Goal: Find contact information: Obtain details needed to contact an individual or organization

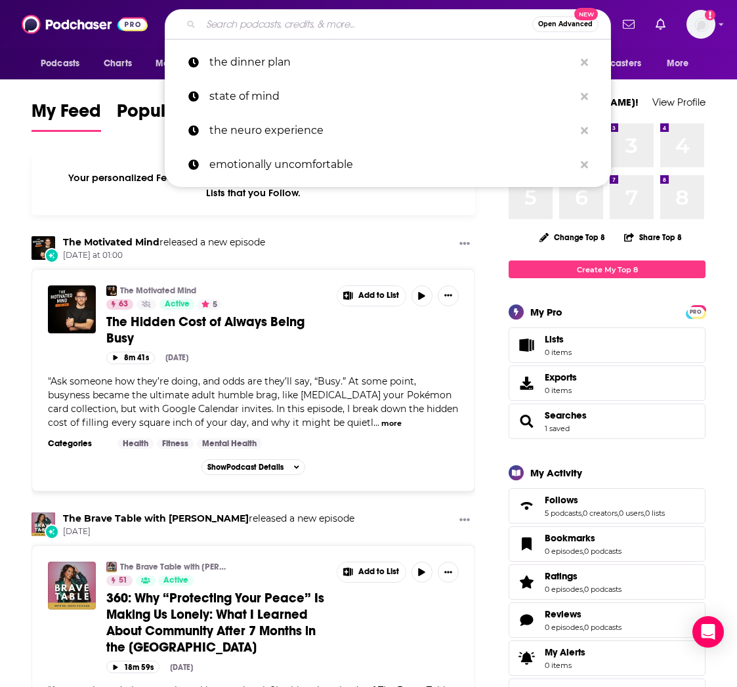
click at [236, 24] on input "Search podcasts, credits, & more..." at bounding box center [366, 24] width 331 height 21
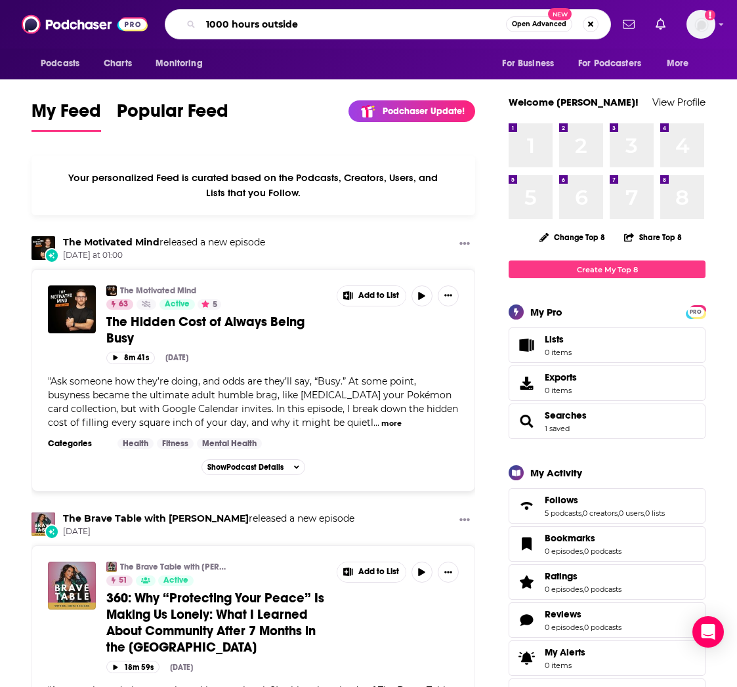
type input "1000 hours outside"
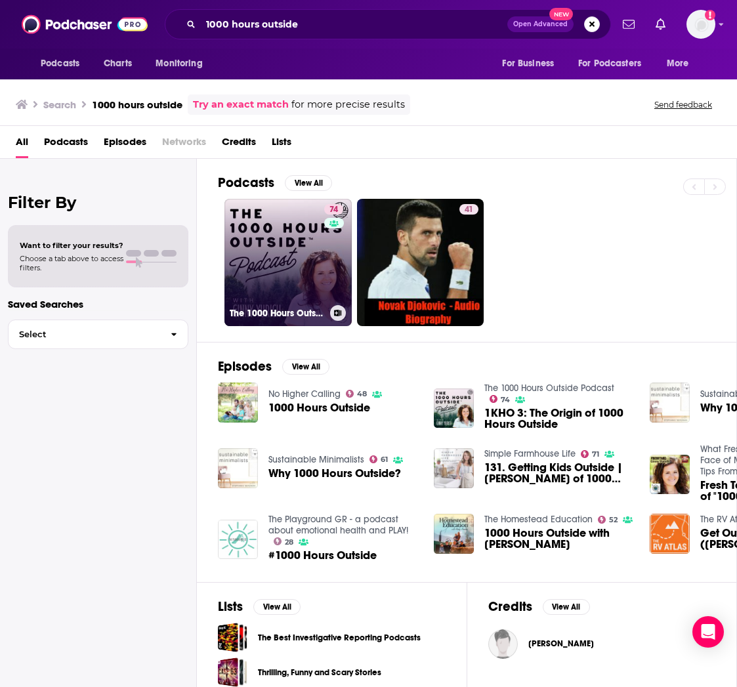
click at [278, 251] on link "74 The 1000 Hours Outside Podcast" at bounding box center [287, 262] width 127 height 127
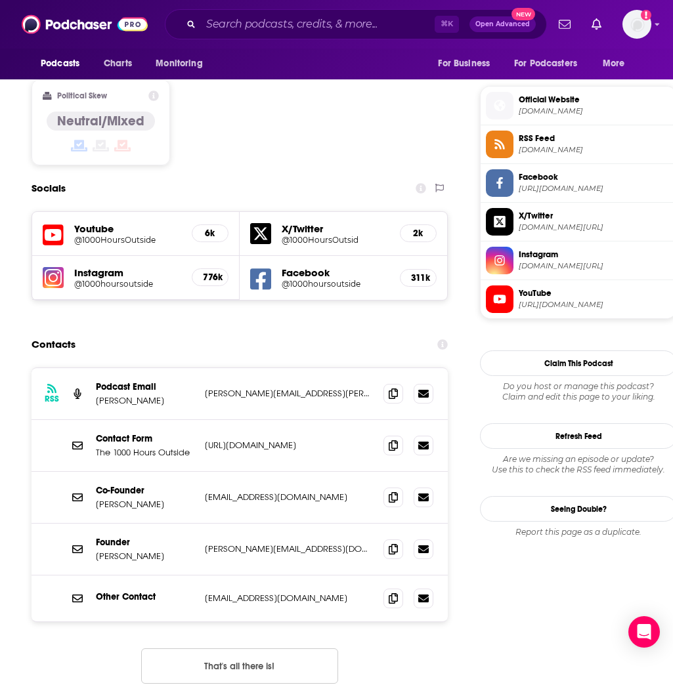
scroll to position [1150, 0]
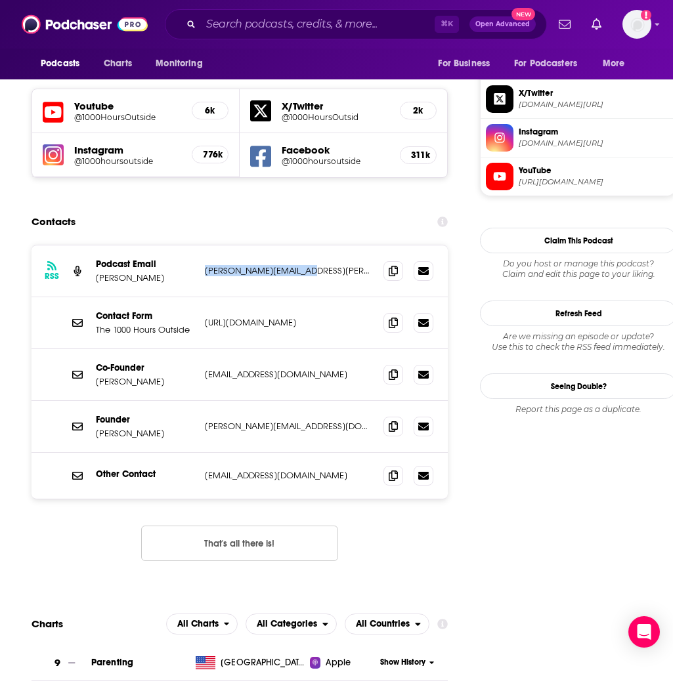
drag, startPoint x: 309, startPoint y: 203, endPoint x: 203, endPoint y: 203, distance: 106.3
click at [203, 245] on div "RSS Podcast Email [PERSON_NAME] [PERSON_NAME][EMAIL_ADDRESS][PERSON_NAME][DOMAI…" at bounding box center [240, 271] width 416 height 52
copy p "[PERSON_NAME][EMAIL_ADDRESS][PERSON_NAME][DOMAIN_NAME]"
drag, startPoint x: 309, startPoint y: 307, endPoint x: 205, endPoint y: 312, distance: 103.8
click at [205, 369] on p "[EMAIL_ADDRESS][DOMAIN_NAME]" at bounding box center [289, 374] width 168 height 11
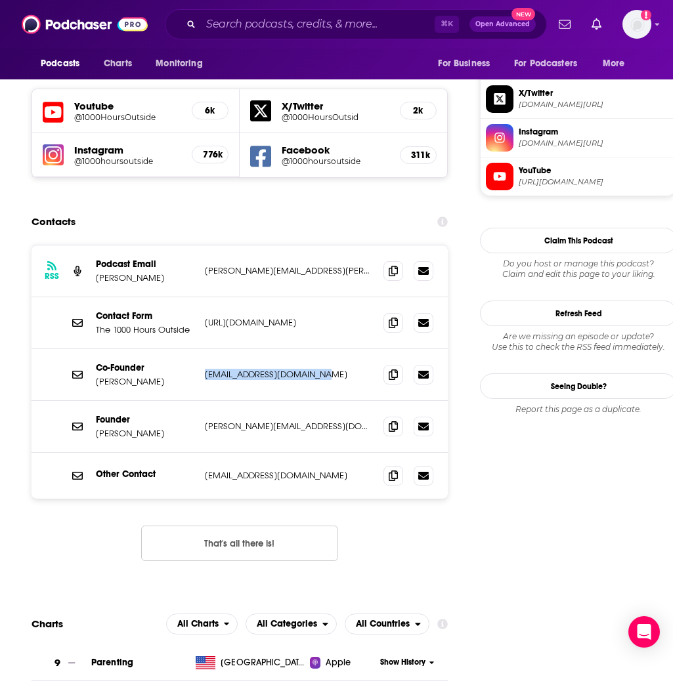
copy p "[EMAIL_ADDRESS][DOMAIN_NAME]"
drag, startPoint x: 343, startPoint y: 365, endPoint x: 200, endPoint y: 366, distance: 142.4
click at [200, 401] on div "Founder [PERSON_NAME] [PERSON_NAME][EMAIL_ADDRESS][DOMAIN_NAME] [PERSON_NAME][E…" at bounding box center [240, 427] width 416 height 52
drag, startPoint x: 201, startPoint y: 365, endPoint x: 320, endPoint y: 360, distance: 118.9
click at [320, 401] on div "Founder [PERSON_NAME] [PERSON_NAME][EMAIL_ADDRESS][DOMAIN_NAME] [PERSON_NAME][E…" at bounding box center [240, 427] width 416 height 52
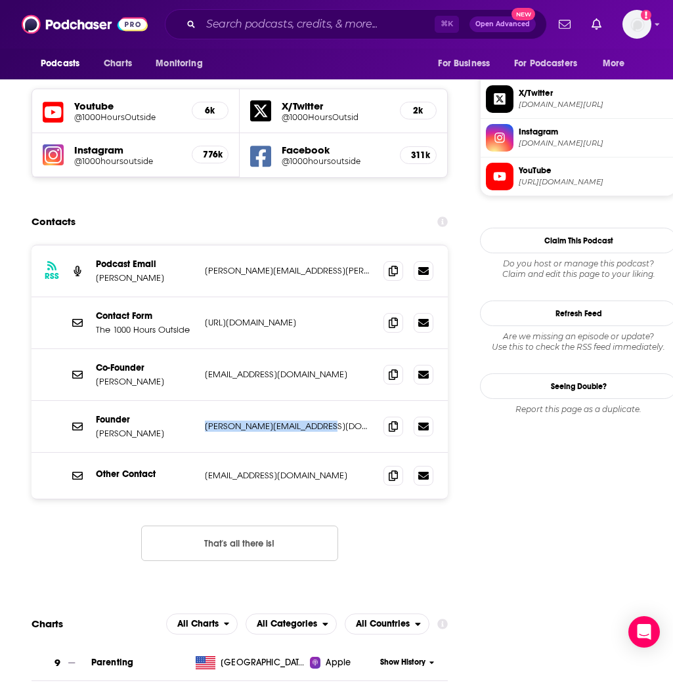
copy p "[PERSON_NAME][EMAIL_ADDRESS][DOMAIN_NAME]"
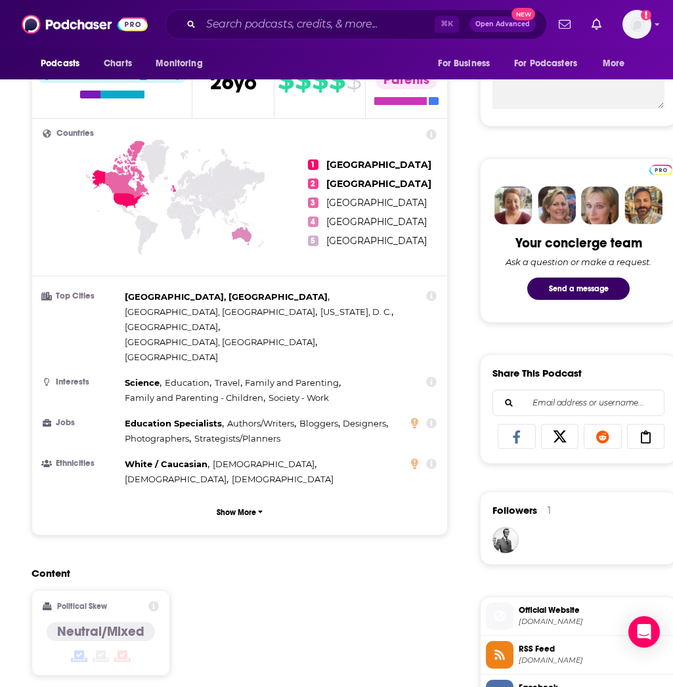
scroll to position [0, 0]
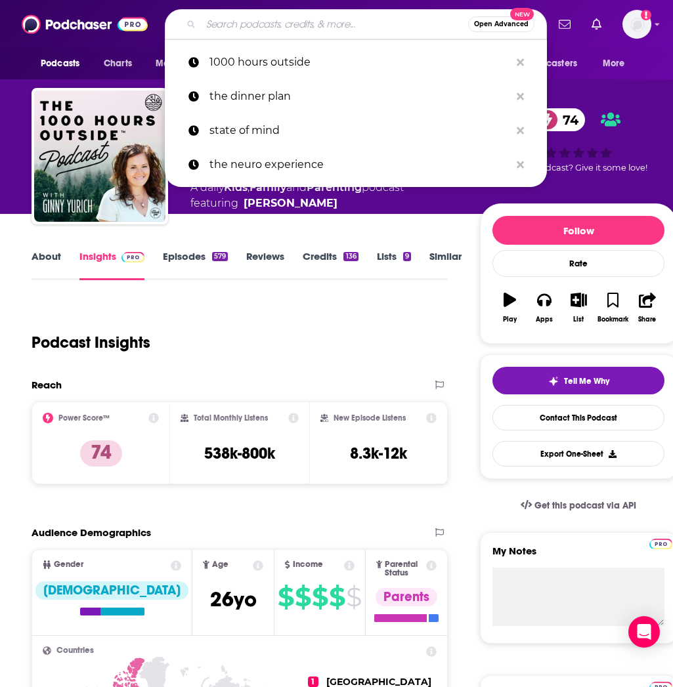
click at [340, 23] on input "Search podcasts, credits, & more..." at bounding box center [334, 24] width 267 height 21
paste input "That Sounds Fun with [PERSON_NAME]"
type input "That Sounds Fun with [PERSON_NAME]"
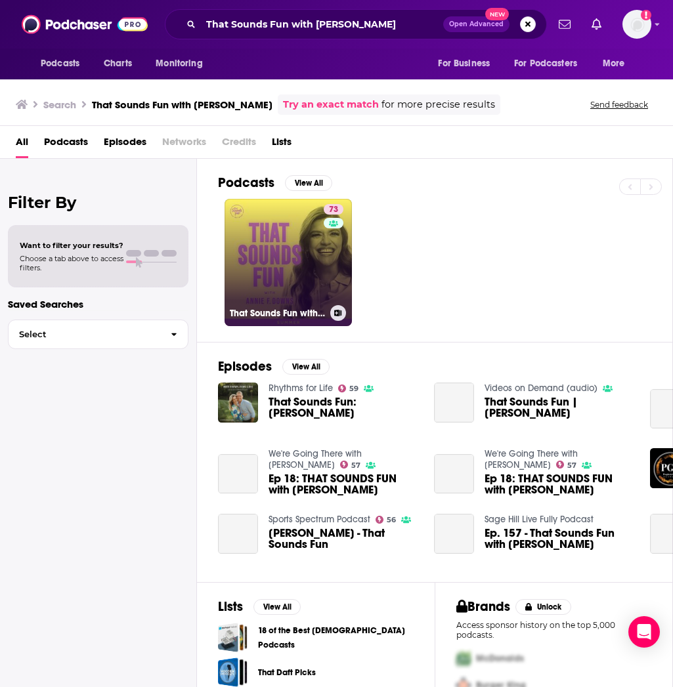
click at [297, 242] on link "73 That Sounds Fun with [PERSON_NAME]" at bounding box center [287, 262] width 127 height 127
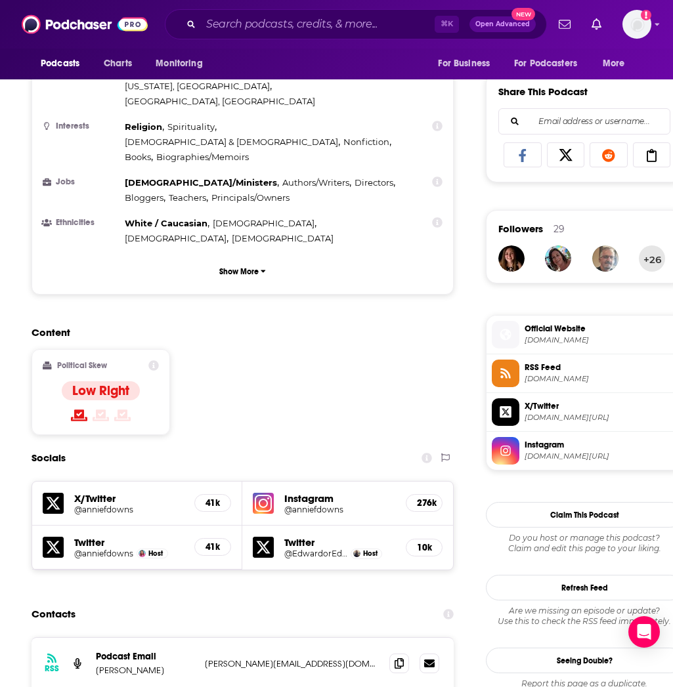
scroll to position [972, 0]
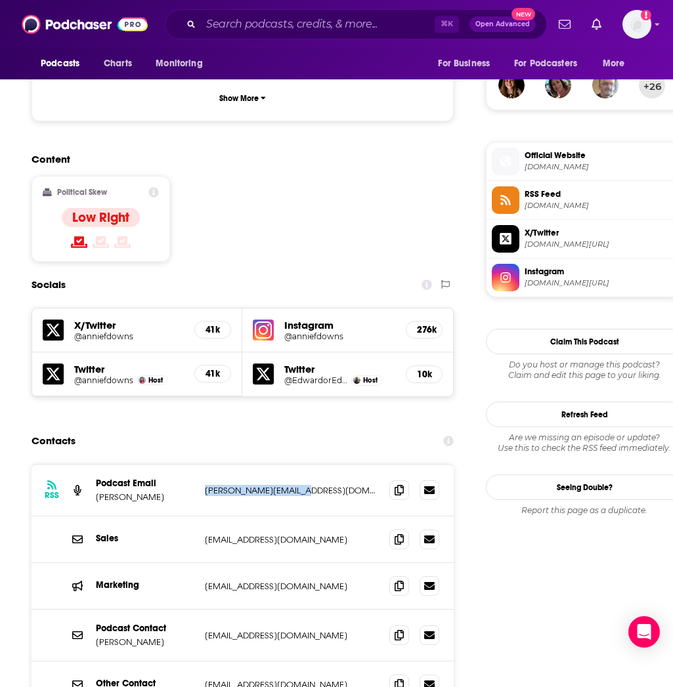
drag, startPoint x: 310, startPoint y: 383, endPoint x: 201, endPoint y: 385, distance: 109.0
click at [201, 465] on div "RSS Podcast Email [PERSON_NAME] Downs [EMAIL_ADDRESS][DOMAIN_NAME] [PERSON_NAME…" at bounding box center [243, 491] width 422 height 52
copy p "[PERSON_NAME][EMAIL_ADDRESS][DOMAIN_NAME]"
drag, startPoint x: 368, startPoint y: 480, endPoint x: 206, endPoint y: 486, distance: 161.5
click at [206, 581] on p "[EMAIL_ADDRESS][DOMAIN_NAME]" at bounding box center [292, 586] width 174 height 11
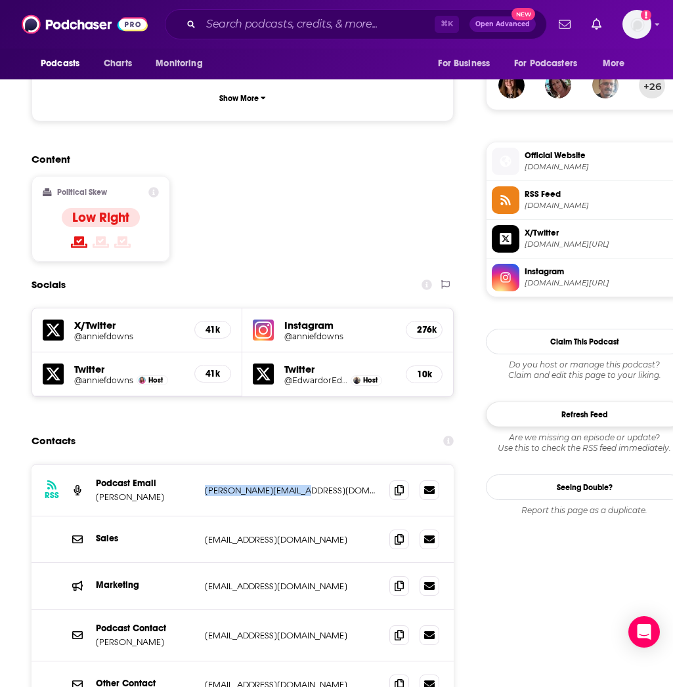
copy p "[EMAIL_ADDRESS][DOMAIN_NAME]"
drag, startPoint x: 213, startPoint y: 532, endPoint x: 332, endPoint y: 535, distance: 118.8
click at [332, 630] on p "[EMAIL_ADDRESS][DOMAIN_NAME]" at bounding box center [292, 635] width 174 height 11
copy p "[EMAIL_ADDRESS][DOMAIN_NAME]"
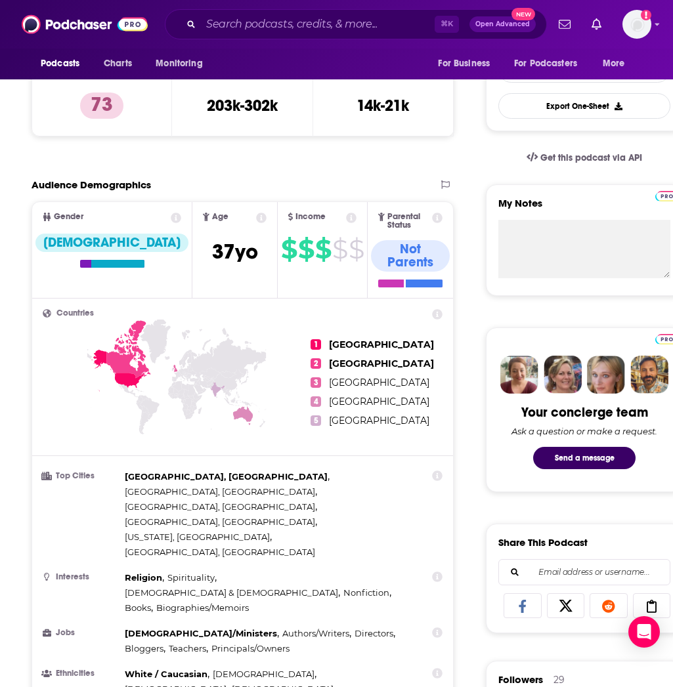
scroll to position [0, 0]
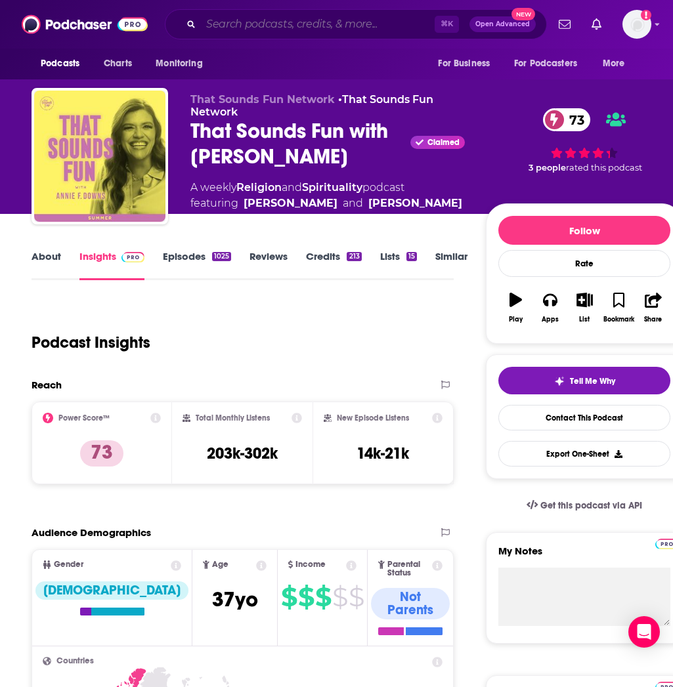
click at [240, 24] on input "Search podcasts, credits, & more..." at bounding box center [318, 24] width 234 height 21
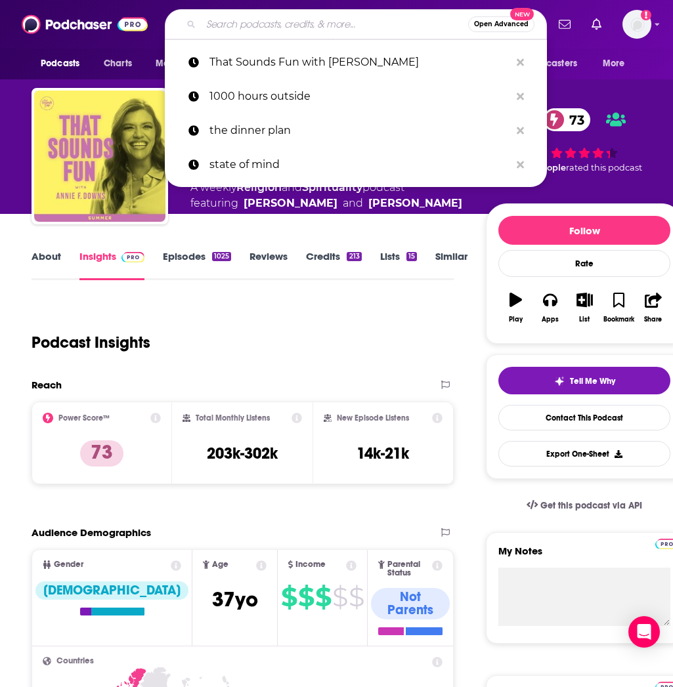
paste input "Raising Boys and Girls with [PERSON_NAME]"
type input "Raising Boys and Girls with [PERSON_NAME]"
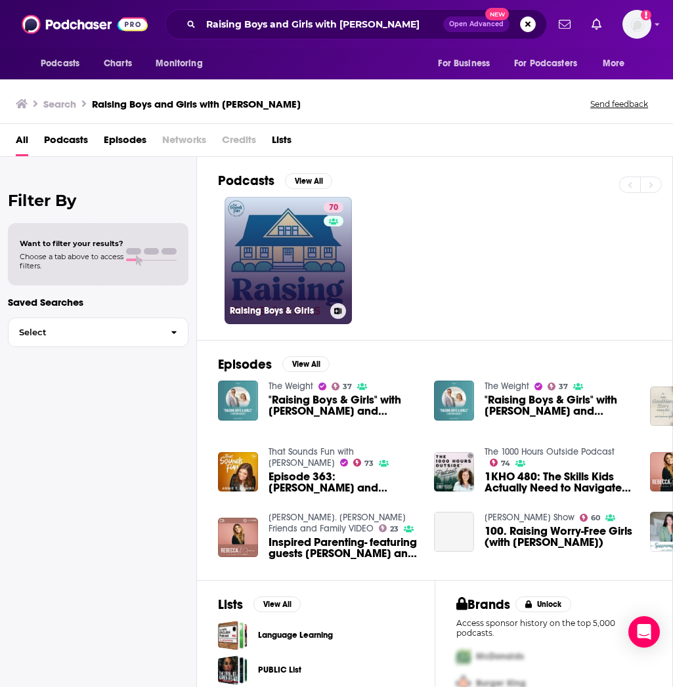
click at [255, 257] on link "70 Raising Boys & Girls" at bounding box center [287, 260] width 127 height 127
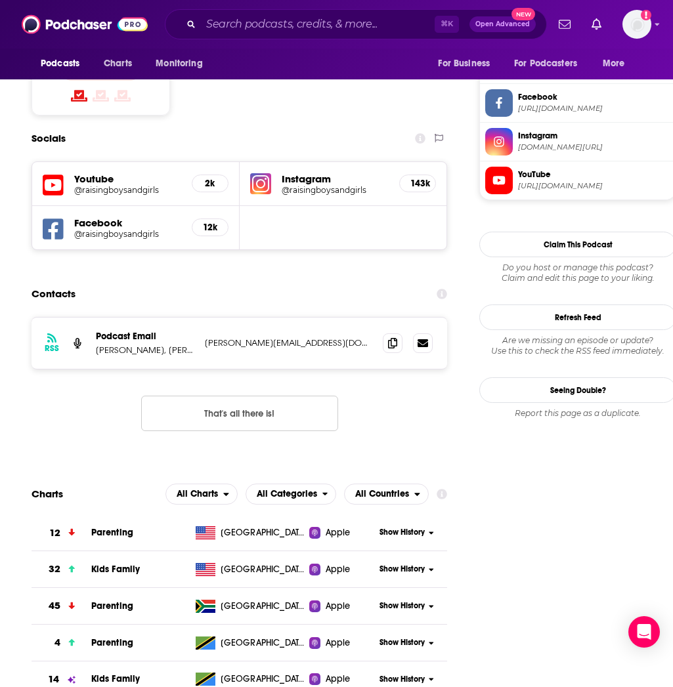
scroll to position [1105, 0]
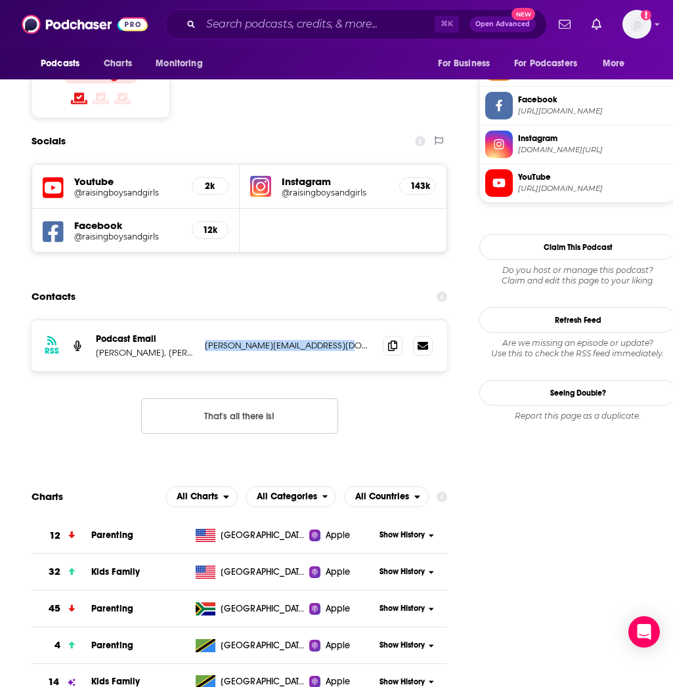
drag, startPoint x: 347, startPoint y: 263, endPoint x: 182, endPoint y: 266, distance: 165.4
click at [0, 0] on div "Podcast Email [PERSON_NAME], [PERSON_NAME], [PERSON_NAME] [PERSON_NAME][EMAIL_A…" at bounding box center [0, 0] width 0 height 0
copy div "as, [PERSON_NAME] [PERSON_NAME][EMAIL_ADDRESS][DOMAIN_NAME]"
click at [352, 340] on p "[PERSON_NAME][EMAIL_ADDRESS][DOMAIN_NAME]" at bounding box center [288, 345] width 167 height 11
drag, startPoint x: 350, startPoint y: 263, endPoint x: 205, endPoint y: 266, distance: 144.4
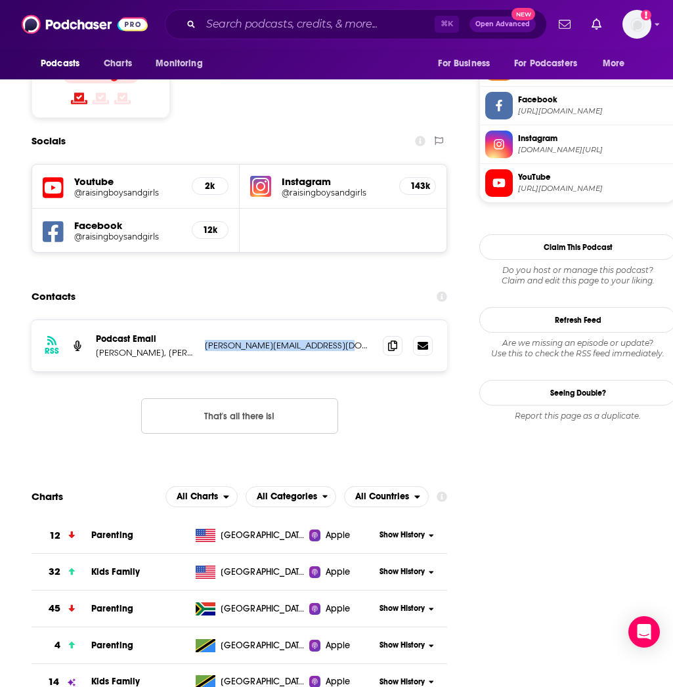
click at [205, 340] on p "[PERSON_NAME][EMAIL_ADDRESS][DOMAIN_NAME]" at bounding box center [288, 345] width 167 height 11
copy p "[PERSON_NAME][EMAIL_ADDRESS][DOMAIN_NAME]"
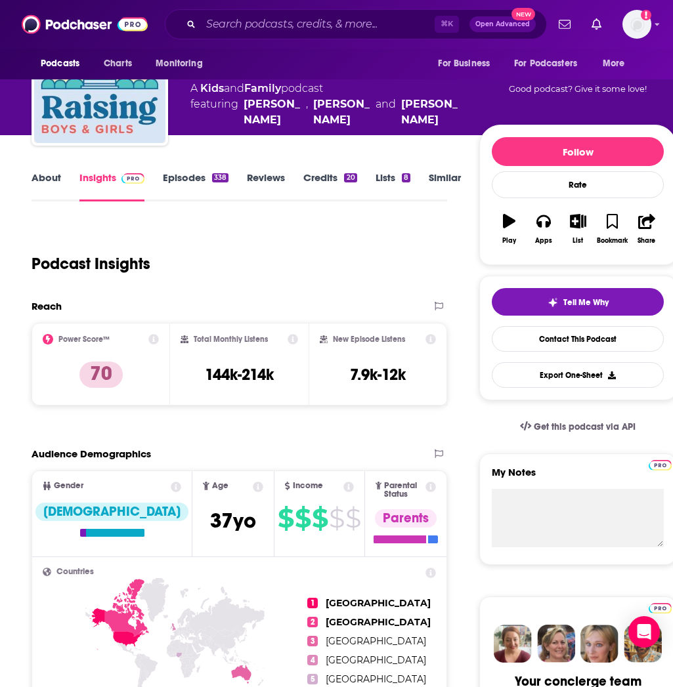
scroll to position [0, 0]
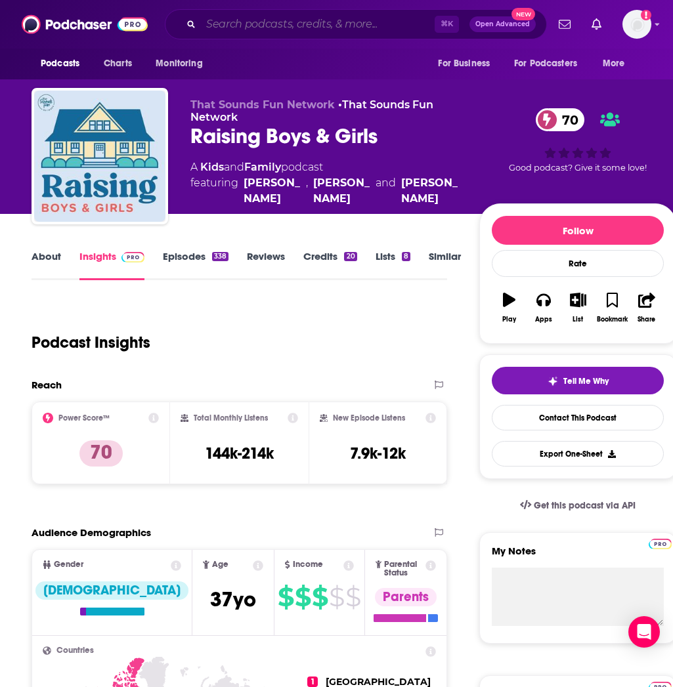
click at [234, 28] on input "Search podcasts, credits, & more..." at bounding box center [318, 24] width 234 height 21
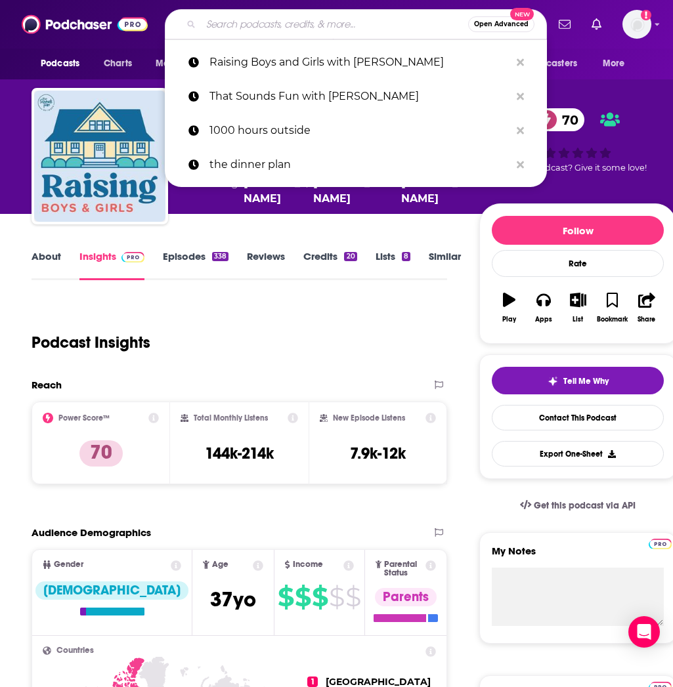
paste input "Couple Things with [PERSON_NAME] and [PERSON_NAME]"
type input "Couple Things with [PERSON_NAME] and [PERSON_NAME]"
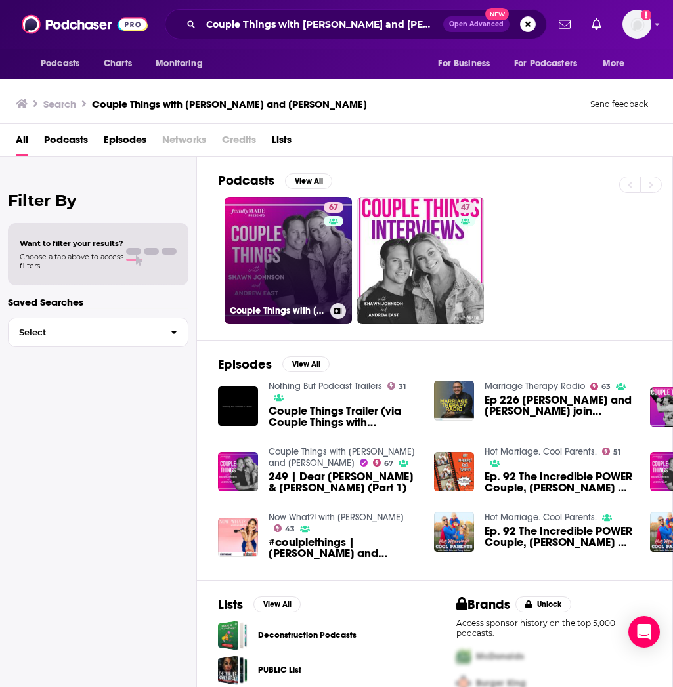
click at [270, 228] on link "67 Couple Things with [PERSON_NAME] and [PERSON_NAME]" at bounding box center [287, 260] width 127 height 127
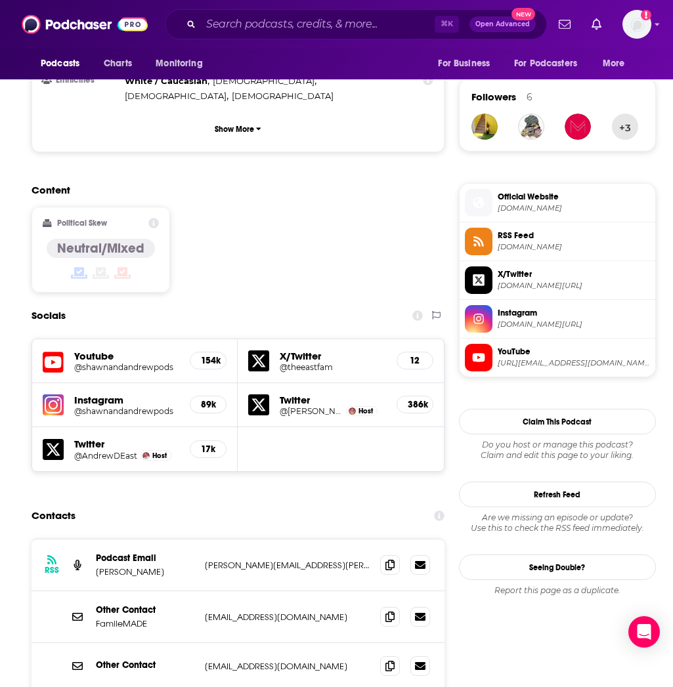
scroll to position [1173, 0]
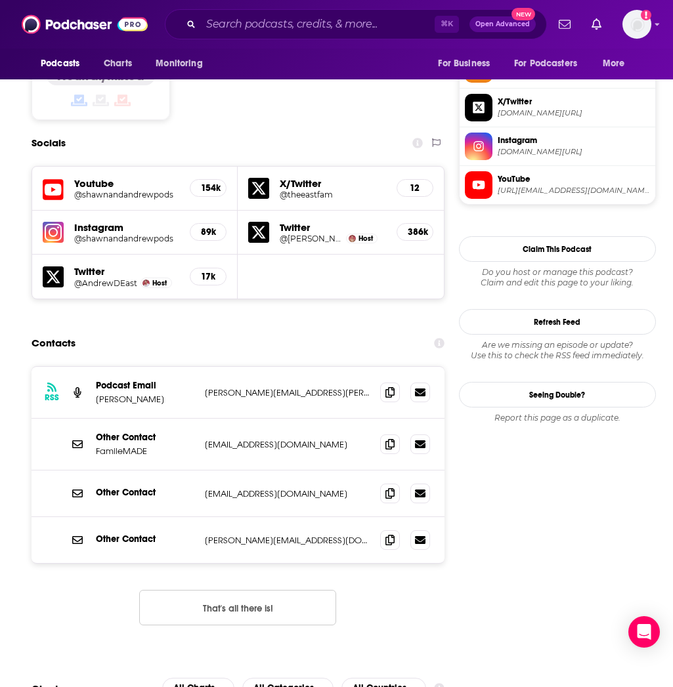
click at [205, 387] on p "[PERSON_NAME][EMAIL_ADDRESS][PERSON_NAME][DOMAIN_NAME]" at bounding box center [287, 392] width 165 height 11
drag, startPoint x: 203, startPoint y: 247, endPoint x: 326, endPoint y: 244, distance: 122.8
click at [326, 367] on div "RSS Podcast Email [PERSON_NAME] [PERSON_NAME][EMAIL_ADDRESS][PERSON_NAME][DOMAI…" at bounding box center [238, 393] width 413 height 52
copy p "[PERSON_NAME][EMAIL_ADDRESS][PERSON_NAME][DOMAIN_NAME]"
drag, startPoint x: 207, startPoint y: 301, endPoint x: 285, endPoint y: 300, distance: 78.1
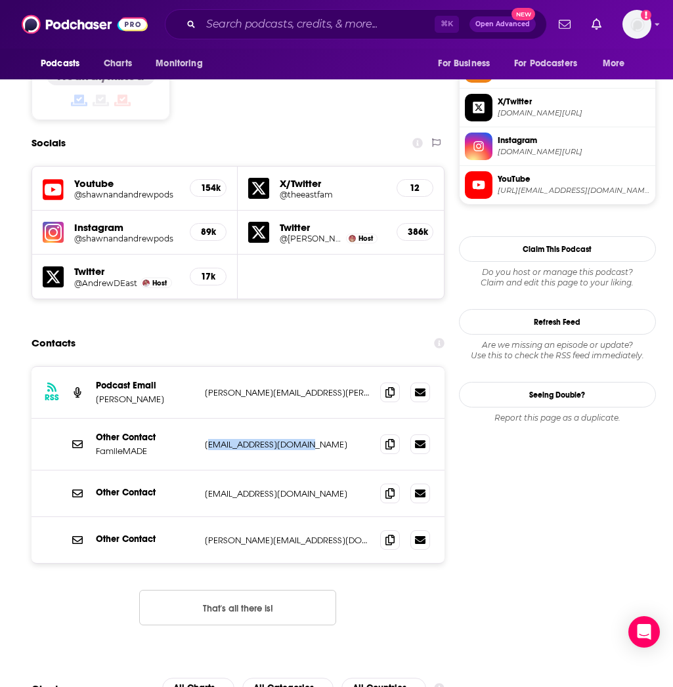
click at [310, 439] on p "[EMAIL_ADDRESS][DOMAIN_NAME]" at bounding box center [287, 444] width 165 height 11
click at [217, 439] on p "[EMAIL_ADDRESS][DOMAIN_NAME]" at bounding box center [287, 444] width 165 height 11
drag, startPoint x: 201, startPoint y: 301, endPoint x: 314, endPoint y: 296, distance: 112.3
click at [314, 419] on div "Other Contact FamileMADE [EMAIL_ADDRESS][DOMAIN_NAME] [EMAIL_ADDRESS][DOMAIN_NA…" at bounding box center [238, 445] width 413 height 52
drag, startPoint x: 209, startPoint y: 343, endPoint x: 200, endPoint y: 350, distance: 11.7
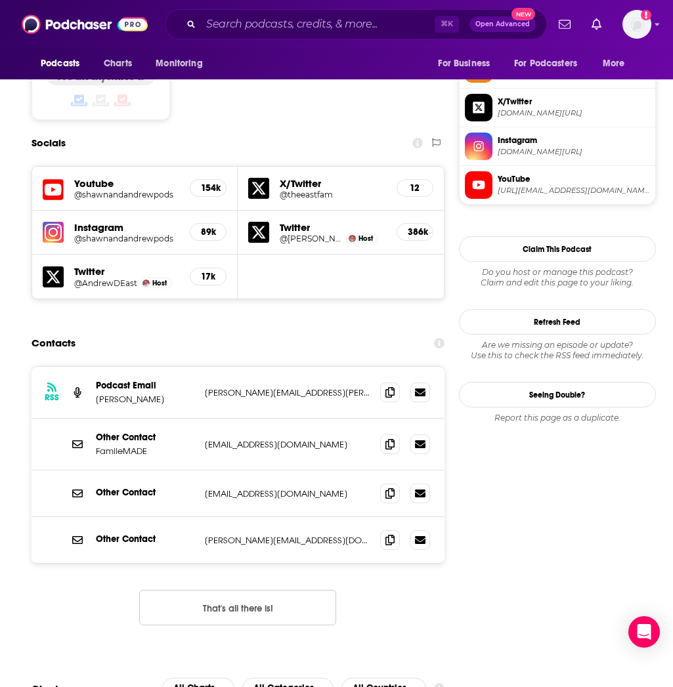
click at [208, 488] on p "[EMAIL_ADDRESS][DOMAIN_NAME]" at bounding box center [287, 493] width 165 height 11
drag, startPoint x: 200, startPoint y: 350, endPoint x: 290, endPoint y: 347, distance: 90.0
click at [290, 471] on div "Other Contact [EMAIL_ADDRESS][DOMAIN_NAME] [EMAIL_ADDRESS][DOMAIN_NAME]" at bounding box center [238, 494] width 413 height 47
copy p "[EMAIL_ADDRESS][DOMAIN_NAME]"
drag, startPoint x: 199, startPoint y: 396, endPoint x: 231, endPoint y: 400, distance: 32.4
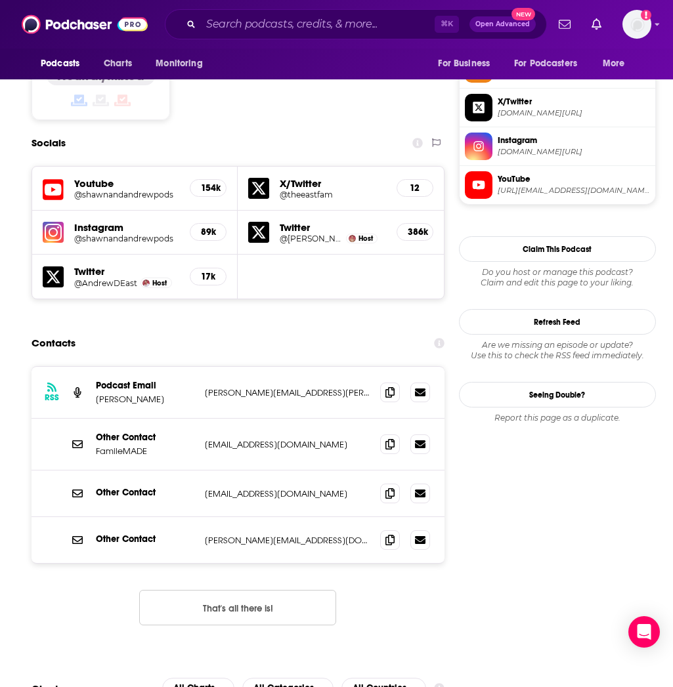
click at [303, 517] on div "Other Contact [PERSON_NAME][EMAIL_ADDRESS][DOMAIN_NAME] [PERSON_NAME][EMAIL_ADD…" at bounding box center [238, 540] width 413 height 46
drag, startPoint x: 230, startPoint y: 393, endPoint x: 308, endPoint y: 393, distance: 78.8
click at [308, 517] on div "Other Contact [PERSON_NAME][EMAIL_ADDRESS][DOMAIN_NAME] [PERSON_NAME][EMAIL_ADD…" at bounding box center [238, 540] width 413 height 46
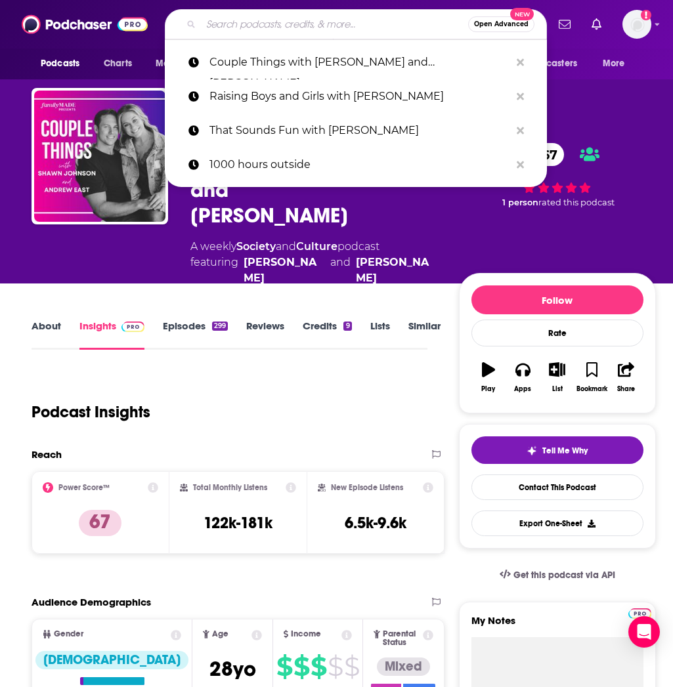
click at [345, 18] on input "Search podcasts, credits, & more..." at bounding box center [334, 24] width 267 height 21
paste input "Pardon the Mess with [PERSON_NAME]"
type input "Pardon the Mess with [PERSON_NAME]"
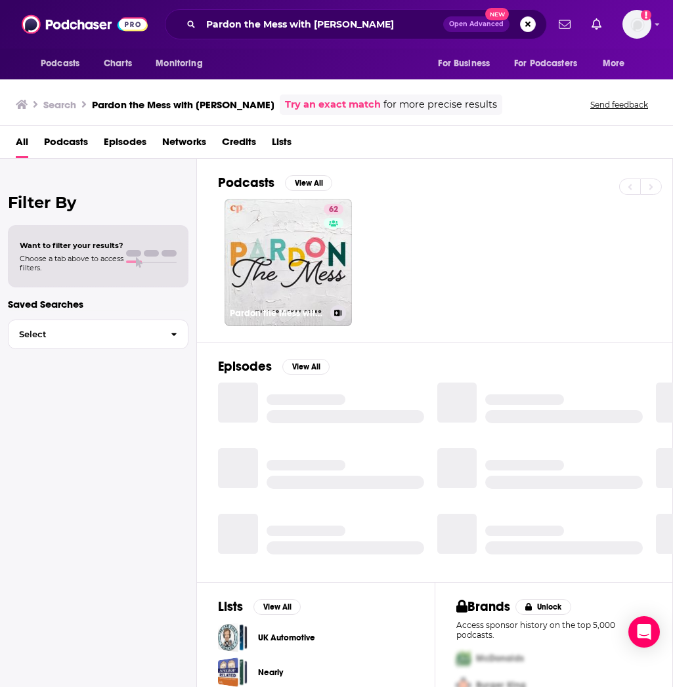
click at [270, 252] on link "62 Pardon the Mess with [PERSON_NAME][DEMOGRAPHIC_DATA] Motherhood, [DEMOGRAPHI…" at bounding box center [287, 262] width 127 height 127
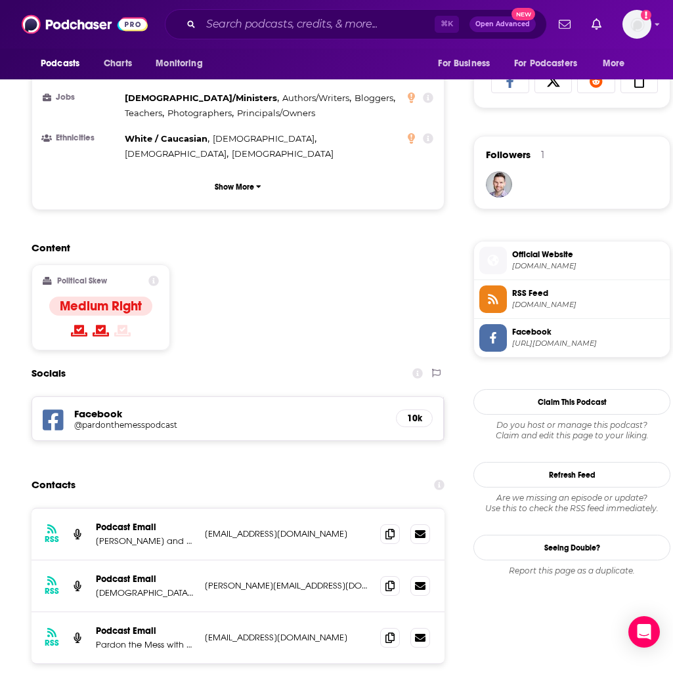
scroll to position [898, 0]
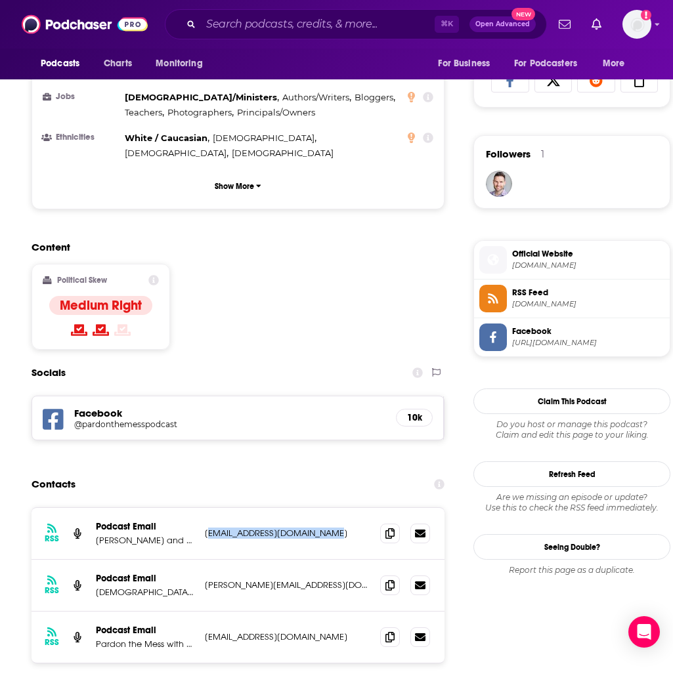
drag, startPoint x: 207, startPoint y: 423, endPoint x: 316, endPoint y: 429, distance: 109.8
click at [316, 528] on p "[EMAIL_ADDRESS][DOMAIN_NAME]" at bounding box center [287, 533] width 165 height 11
drag, startPoint x: 200, startPoint y: 478, endPoint x: 318, endPoint y: 478, distance: 117.5
click at [318, 560] on div "RSS Podcast Email [DEMOGRAPHIC_DATA][PERSON_NAME] [PERSON_NAME][EMAIL_ADDRESS][…" at bounding box center [238, 586] width 413 height 52
drag, startPoint x: 221, startPoint y: 524, endPoint x: 326, endPoint y: 525, distance: 104.4
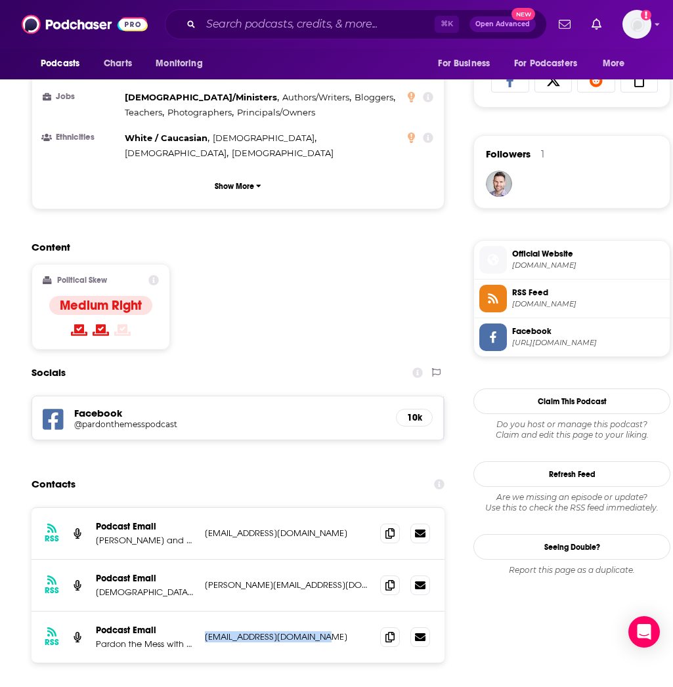
click at [326, 612] on div "RSS Podcast Email Pardon the Mess with [PERSON_NAME] [EMAIL_ADDRESS][DOMAIN_NAM…" at bounding box center [238, 637] width 413 height 51
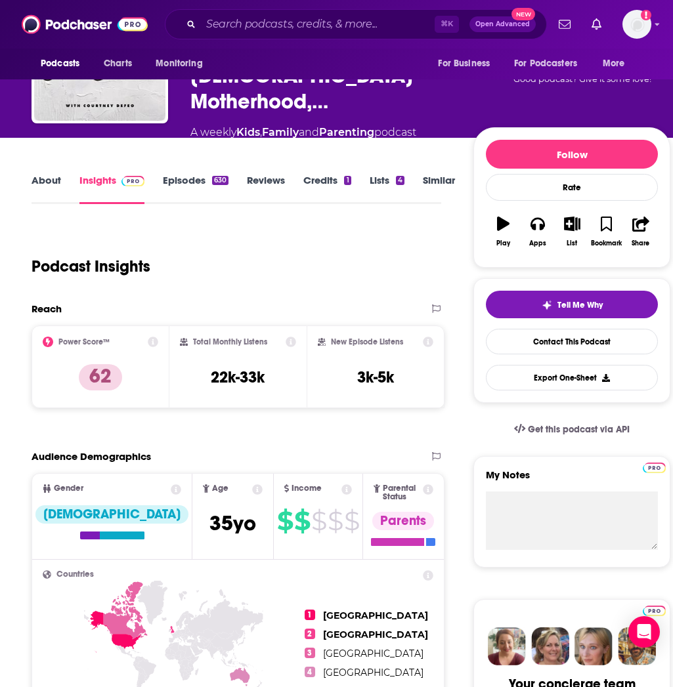
scroll to position [0, 0]
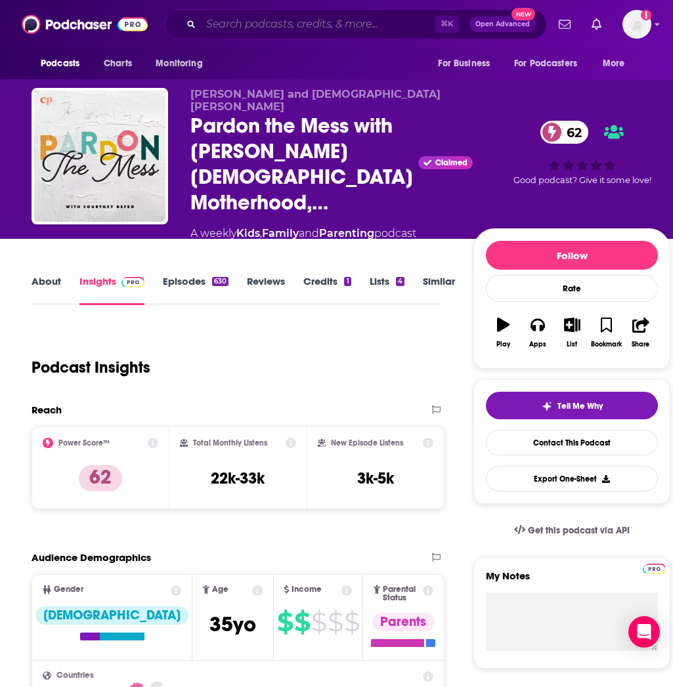
click at [303, 29] on input "Search podcasts, credits, & more..." at bounding box center [318, 24] width 234 height 21
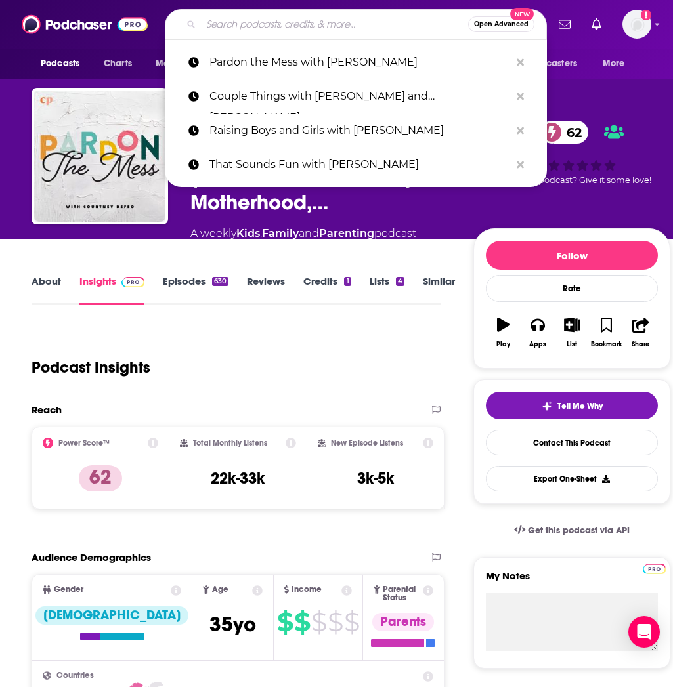
paste input "Stay True with [PERSON_NAME]"
type input "Stay True with [PERSON_NAME]"
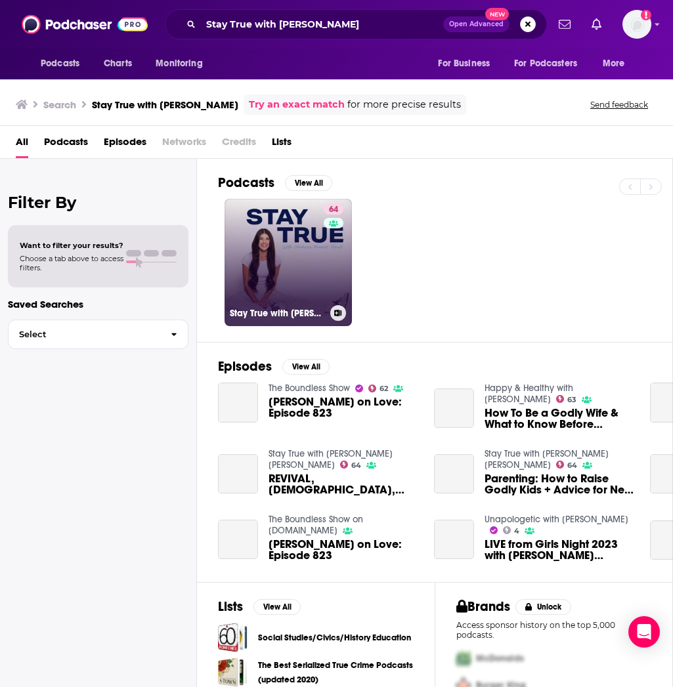
click at [287, 234] on link "64 Stay True with [PERSON_NAME] [PERSON_NAME]" at bounding box center [287, 262] width 127 height 127
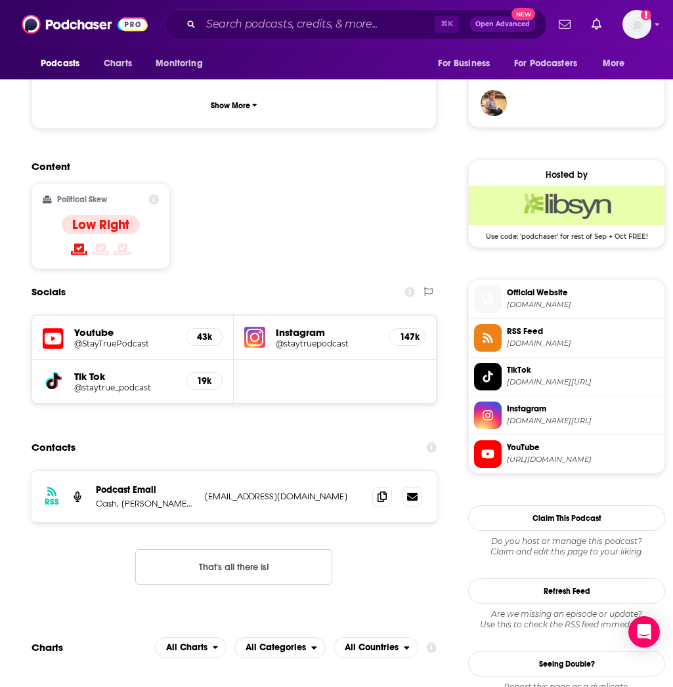
scroll to position [980, 0]
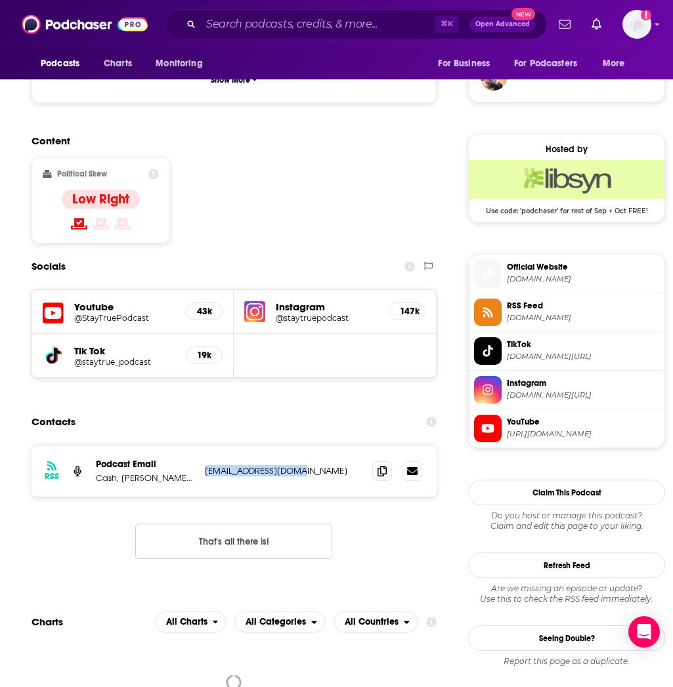
drag, startPoint x: 201, startPoint y: 396, endPoint x: 299, endPoint y: 393, distance: 97.2
click at [299, 446] on div "RSS Podcast Email Cash, [PERSON_NAME], [PERSON_NAME], [PERSON_NAME] [PERSON_NAM…" at bounding box center [234, 471] width 405 height 51
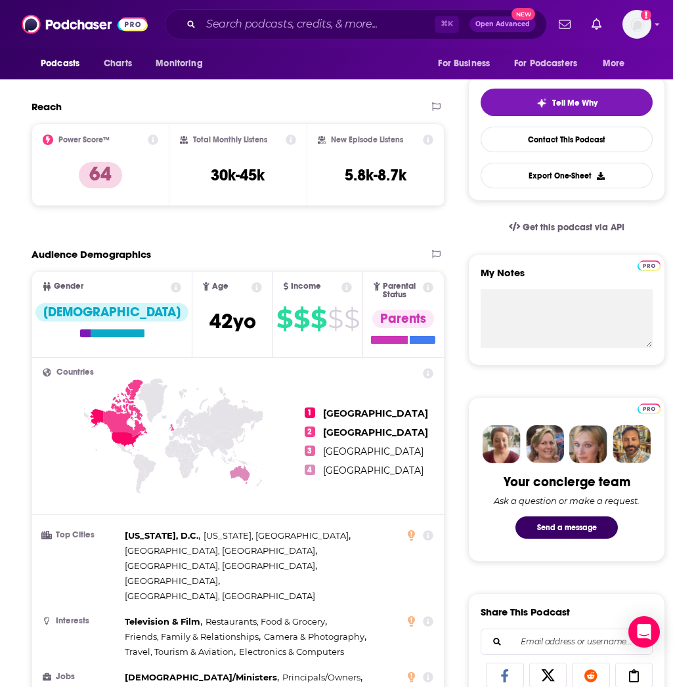
scroll to position [0, 0]
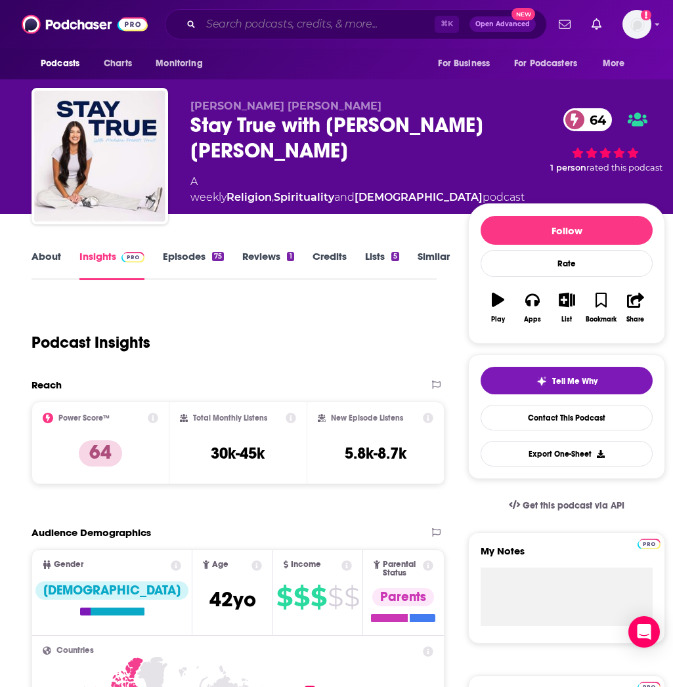
click at [222, 26] on input "Search podcasts, credits, & more..." at bounding box center [318, 24] width 234 height 21
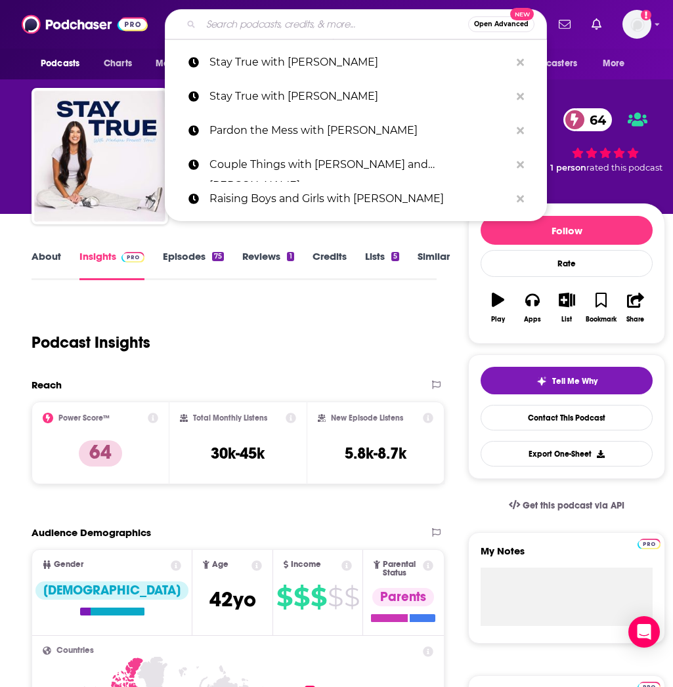
paste input "The [PERSON_NAME] podcast"
type input "The [PERSON_NAME] podcast"
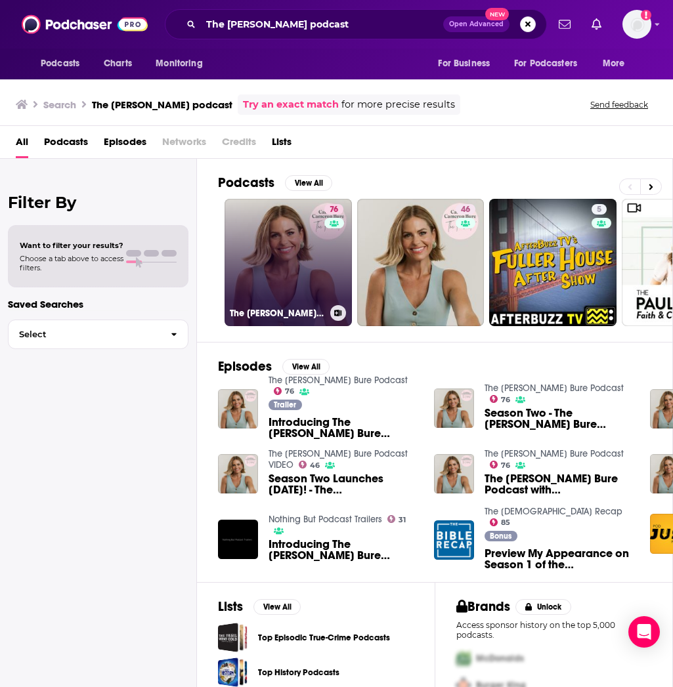
click at [285, 234] on link "76 The [PERSON_NAME] Bure Podcast" at bounding box center [287, 262] width 127 height 127
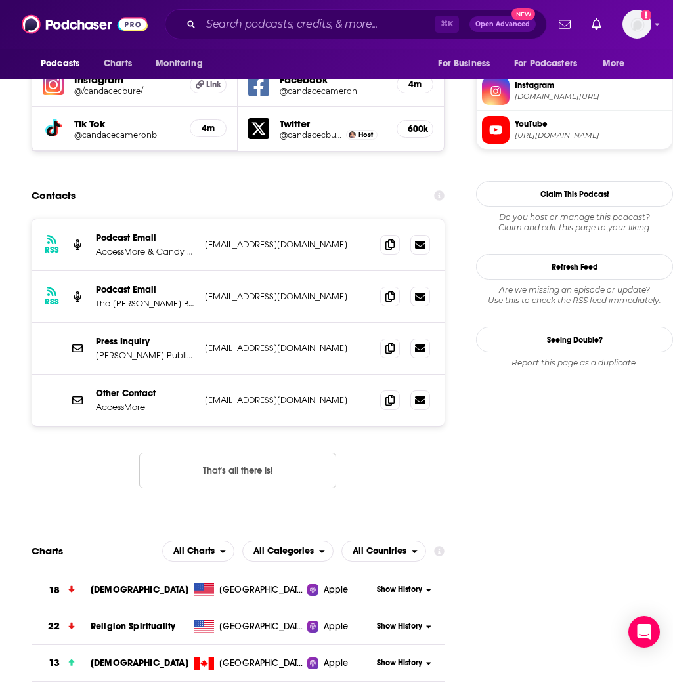
scroll to position [1229, 0]
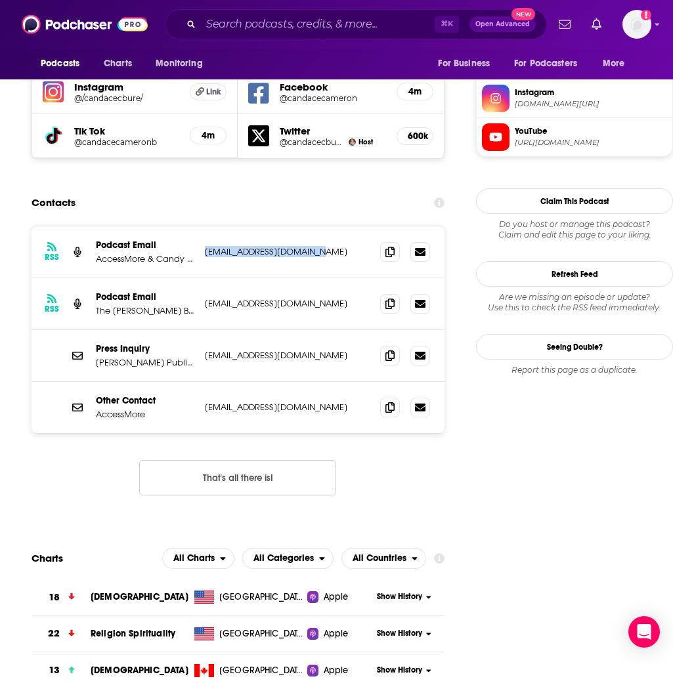
drag, startPoint x: 325, startPoint y: 169, endPoint x: 204, endPoint y: 175, distance: 120.9
click at [205, 246] on p "[EMAIL_ADDRESS][DOMAIN_NAME]" at bounding box center [287, 251] width 165 height 11
drag, startPoint x: 303, startPoint y: 227, endPoint x: 205, endPoint y: 229, distance: 98.5
click at [205, 298] on p "[EMAIL_ADDRESS][DOMAIN_NAME]" at bounding box center [287, 303] width 165 height 11
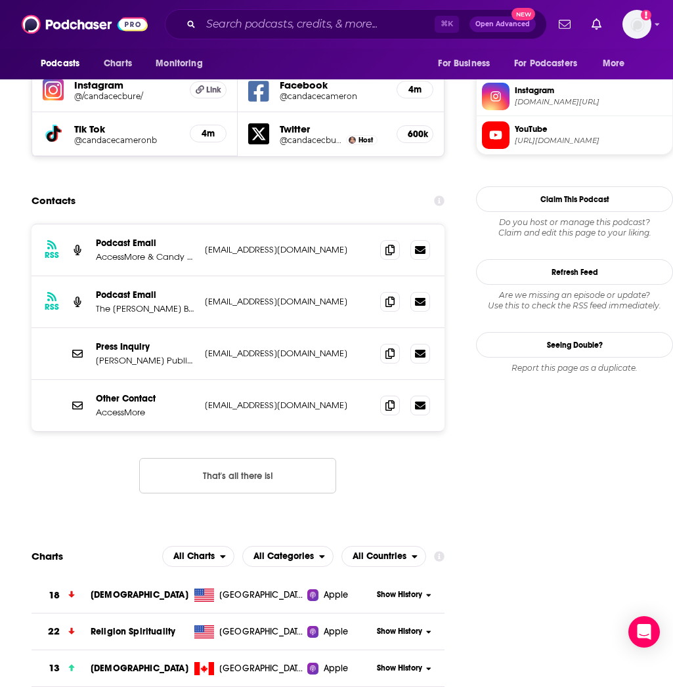
scroll to position [1233, 0]
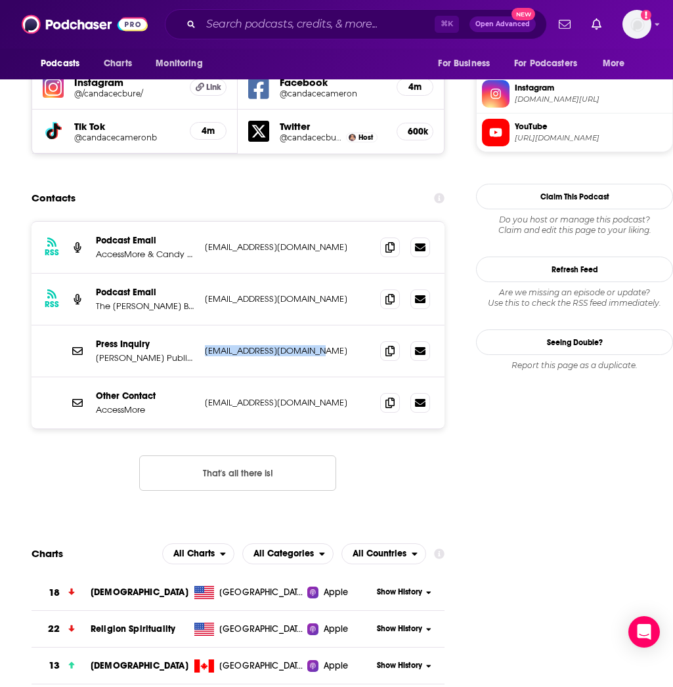
drag, startPoint x: 332, startPoint y: 275, endPoint x: 206, endPoint y: 268, distance: 126.2
click at [206, 345] on p "[EMAIL_ADDRESS][DOMAIN_NAME]" at bounding box center [287, 350] width 165 height 11
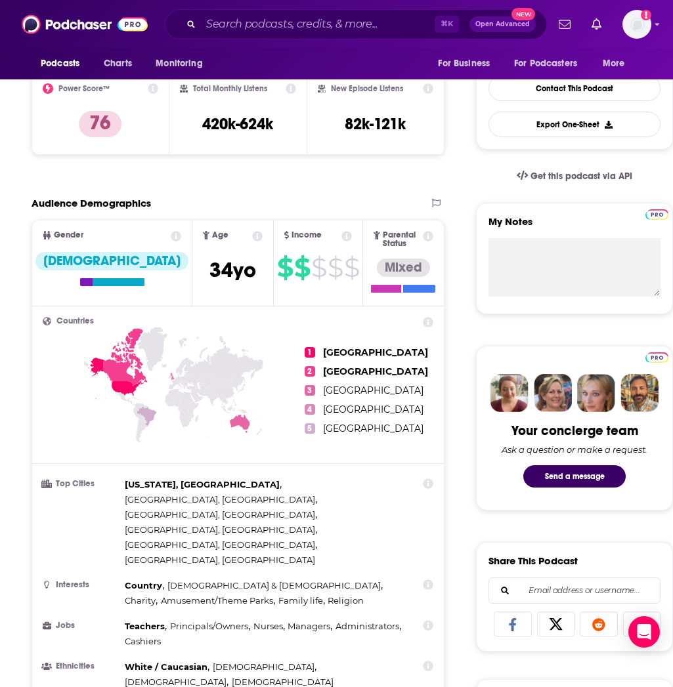
scroll to position [0, 0]
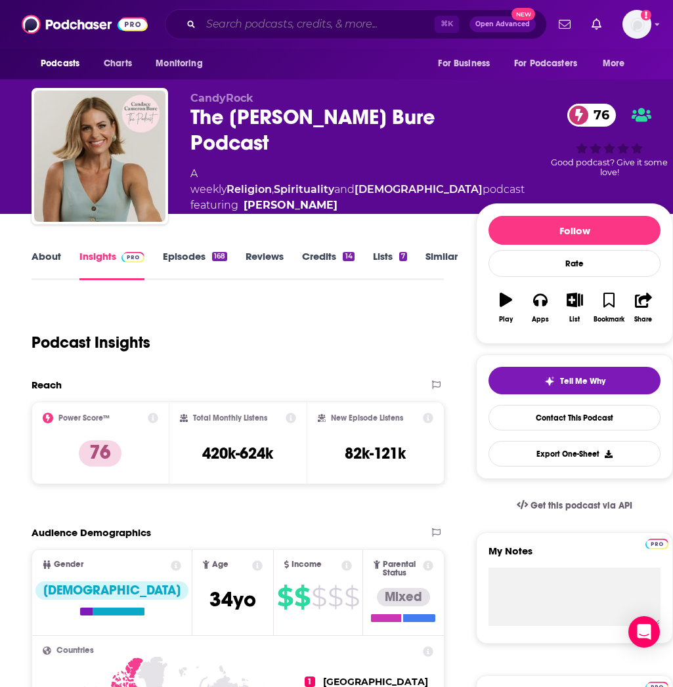
click at [230, 28] on input "Search podcasts, credits, & more..." at bounding box center [318, 24] width 234 height 21
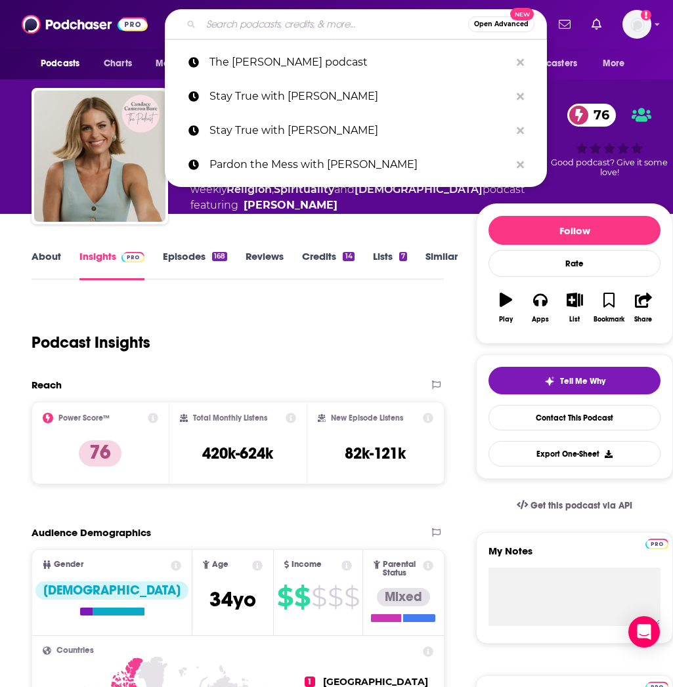
paste input "WHOA That’s Good Podcast"
type input "WHOA That’s Good Podcast"
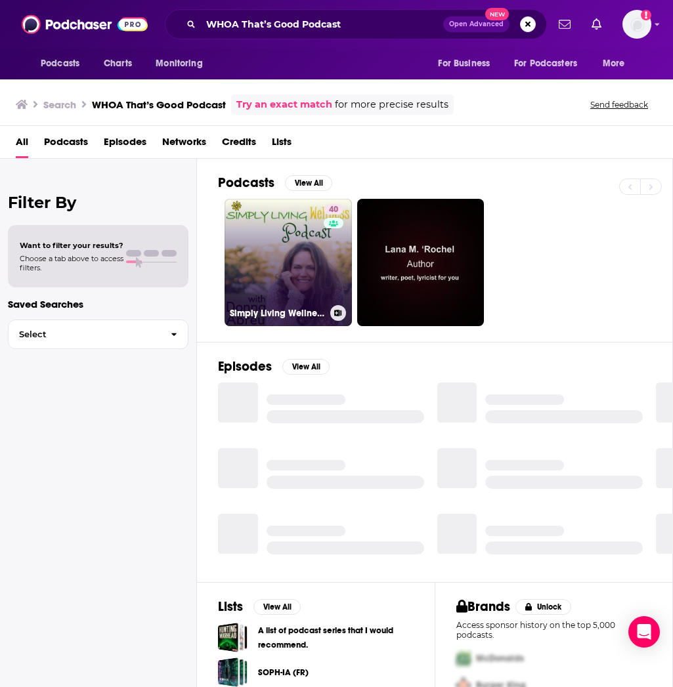
click at [287, 240] on link "40 Simply Living Wellness Podcast" at bounding box center [287, 262] width 127 height 127
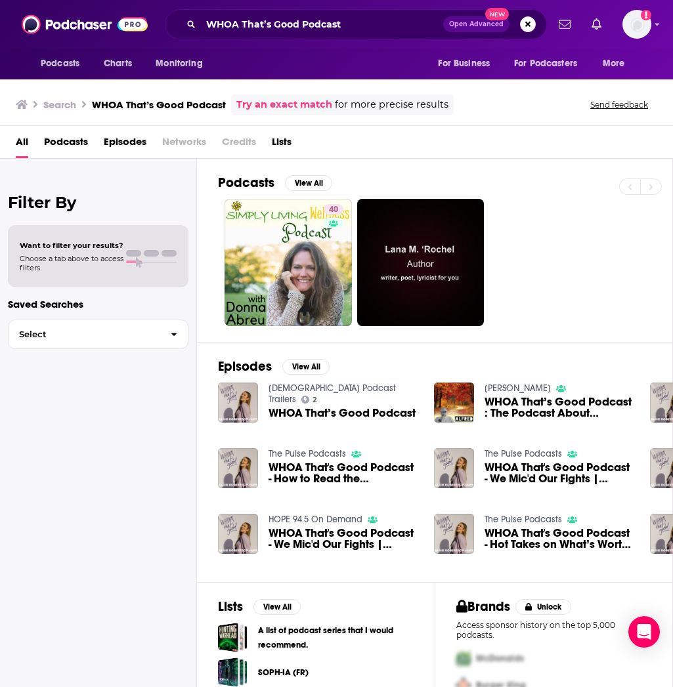
click at [332, 408] on span "WHOA That’s Good Podcast" at bounding box center [341, 413] width 147 height 11
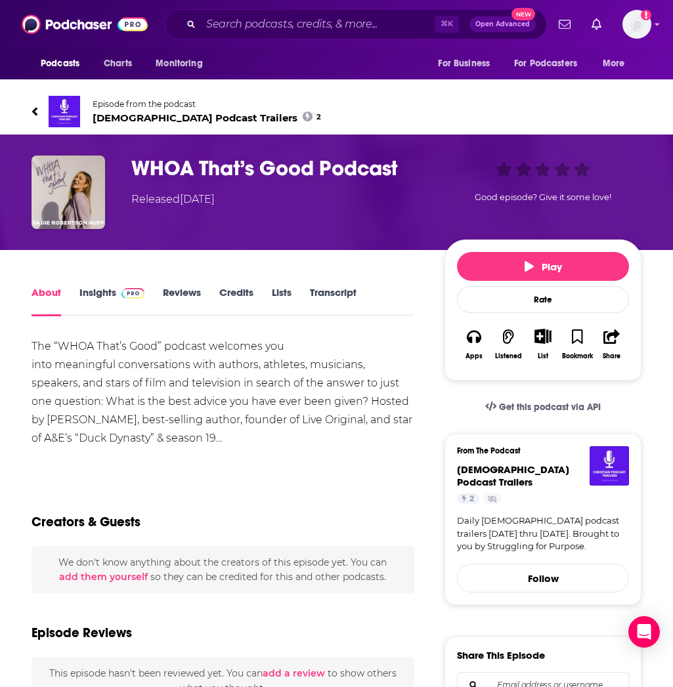
click at [187, 167] on h1 "WHOA That’s Good Podcast" at bounding box center [277, 169] width 292 height 26
click at [89, 298] on link "Insights" at bounding box center [111, 301] width 65 height 30
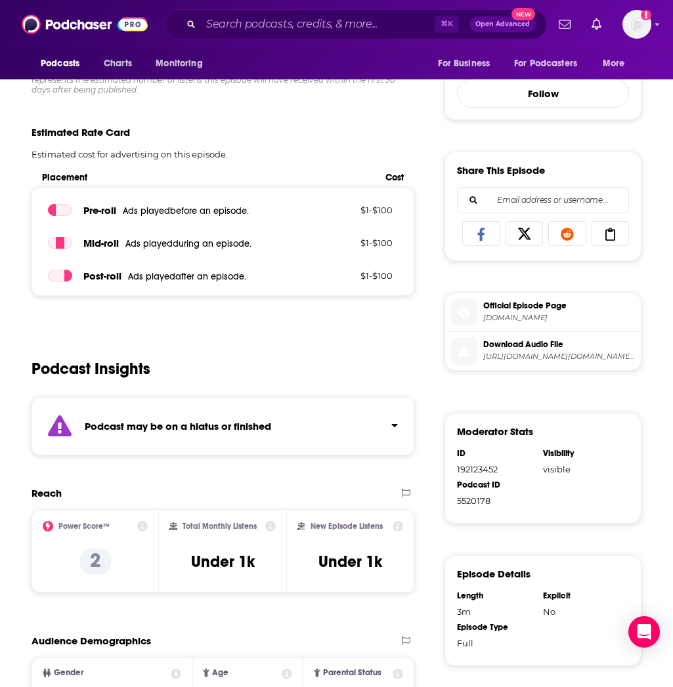
scroll to position [513, 0]
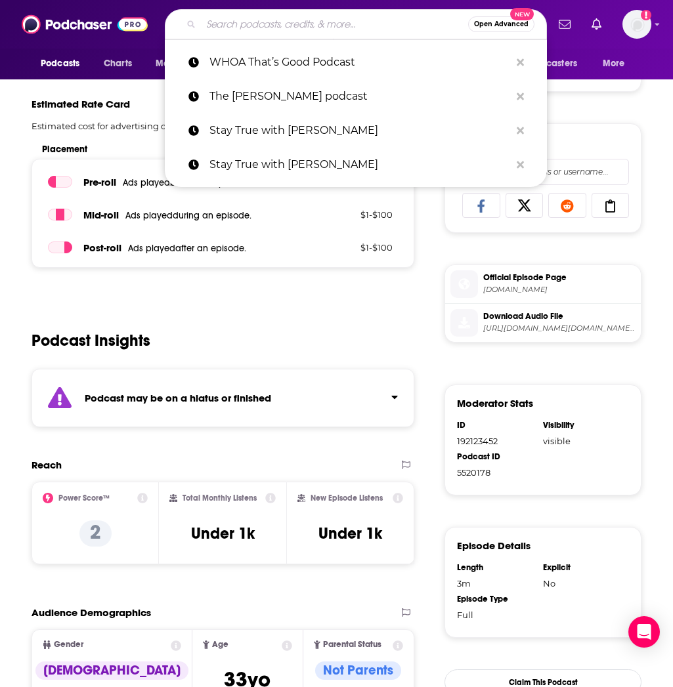
click at [255, 32] on input "Search podcasts, credits, & more..." at bounding box center [334, 24] width 267 height 21
paste input "[PERSON_NAME] Show"
type input "[PERSON_NAME] Show"
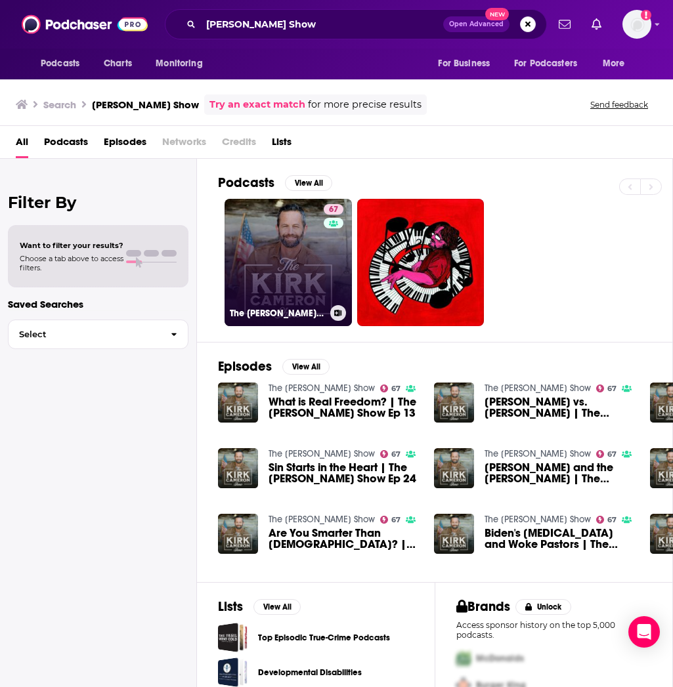
click at [278, 254] on link "67 The [PERSON_NAME] Show" at bounding box center [287, 262] width 127 height 127
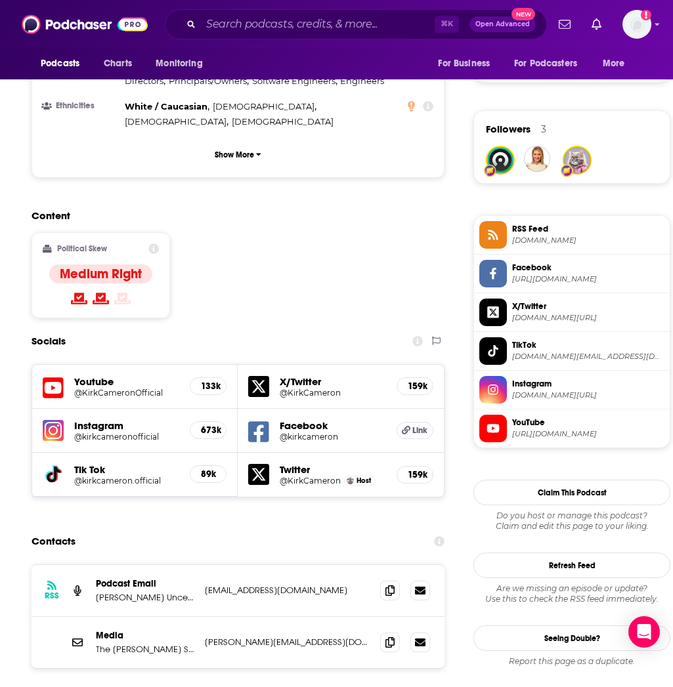
scroll to position [1050, 0]
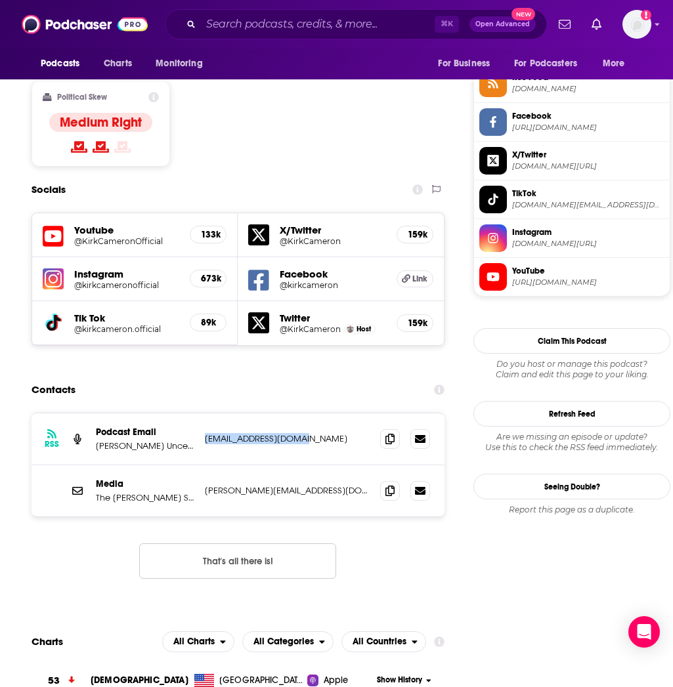
drag, startPoint x: 317, startPoint y: 362, endPoint x: 205, endPoint y: 366, distance: 112.3
click at [205, 433] on p "[EMAIL_ADDRESS][DOMAIN_NAME]" at bounding box center [287, 438] width 165 height 11
drag, startPoint x: 322, startPoint y: 419, endPoint x: 198, endPoint y: 422, distance: 124.1
click at [198, 465] on div "Media The [PERSON_NAME] Show [PERSON_NAME][EMAIL_ADDRESS][DOMAIN_NAME] [PERSON_…" at bounding box center [238, 490] width 413 height 51
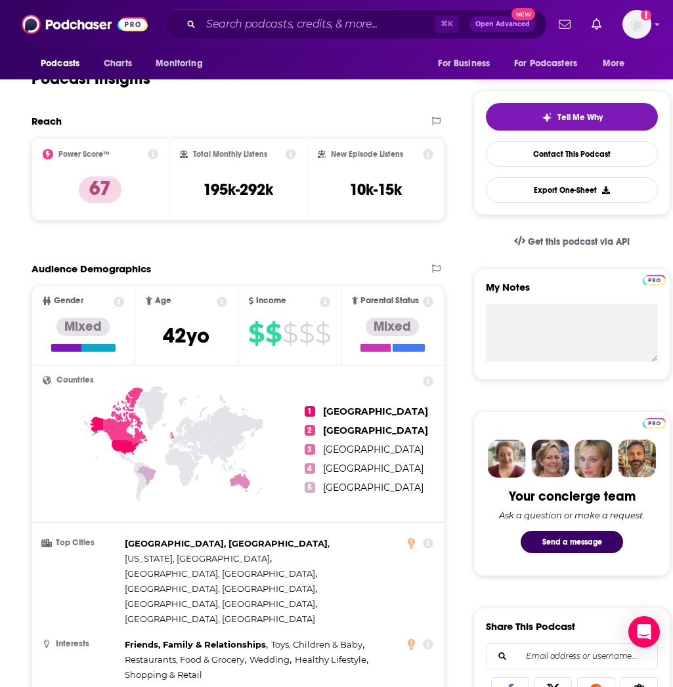
scroll to position [171, 0]
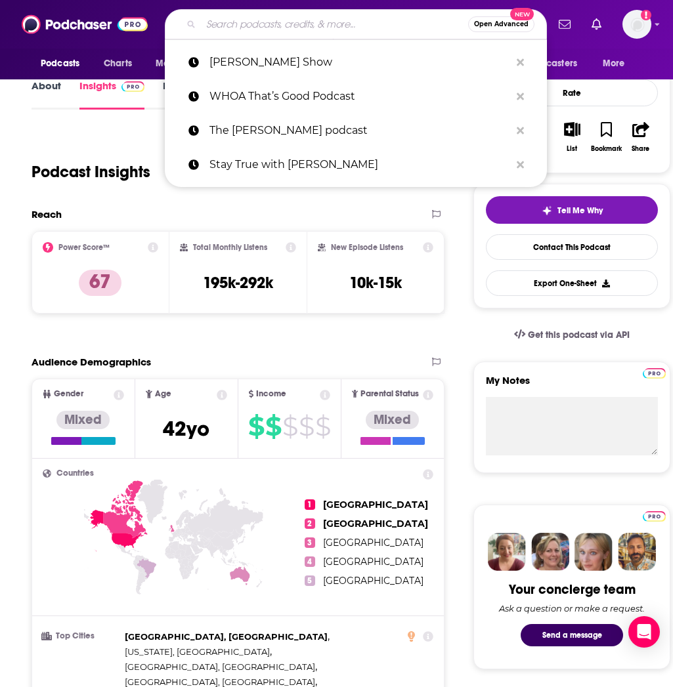
click at [242, 28] on input "Search podcasts, credits, & more..." at bounding box center [334, 24] width 267 height 21
paste input "Moms at Work podcast"
type input "Moms at Work podcast"
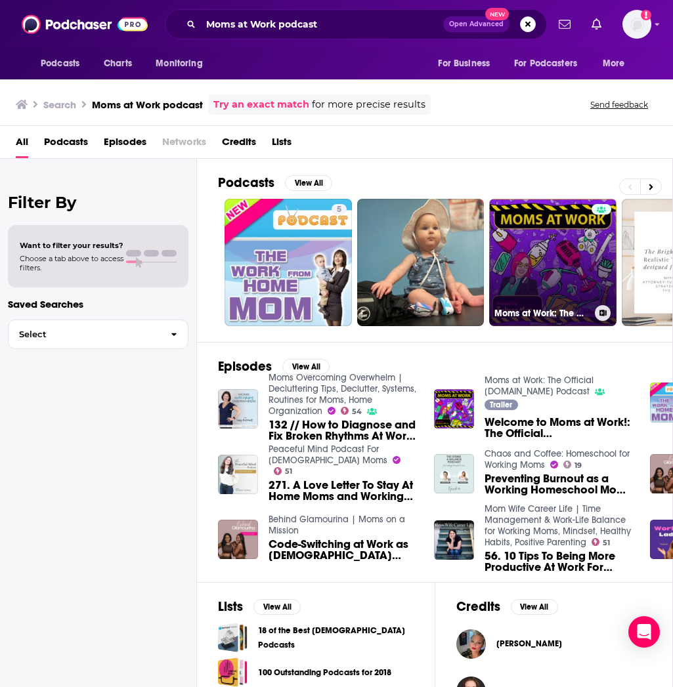
click at [532, 235] on link "Moms at Work: The Official [DOMAIN_NAME] Podcast" at bounding box center [552, 262] width 127 height 127
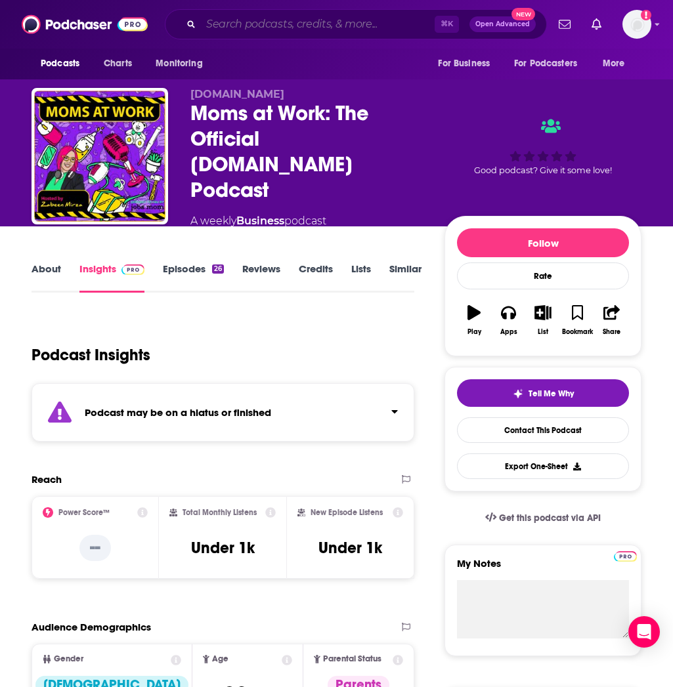
click at [278, 31] on input "Search podcasts, credits, & more..." at bounding box center [318, 24] width 234 height 21
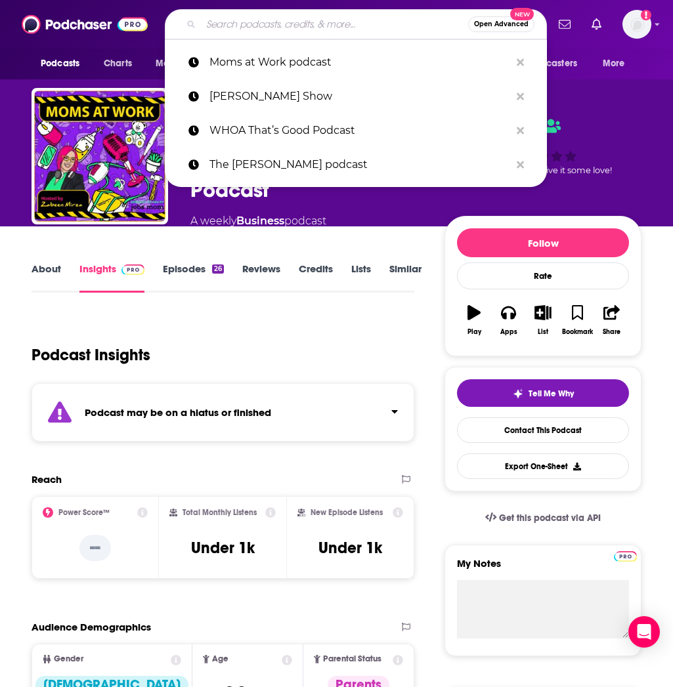
paste input "[PERSON_NAME] podcast"
type input "[PERSON_NAME] podcast"
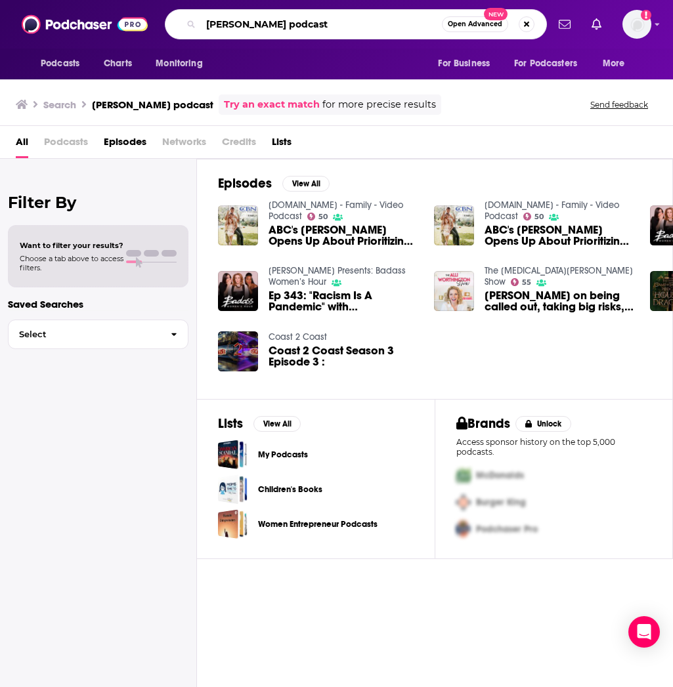
drag, startPoint x: 318, startPoint y: 26, endPoint x: 269, endPoint y: 26, distance: 49.2
click at [269, 26] on input "[PERSON_NAME] podcast" at bounding box center [321, 24] width 241 height 21
click at [206, 21] on input "[PERSON_NAME] show" at bounding box center [321, 24] width 241 height 21
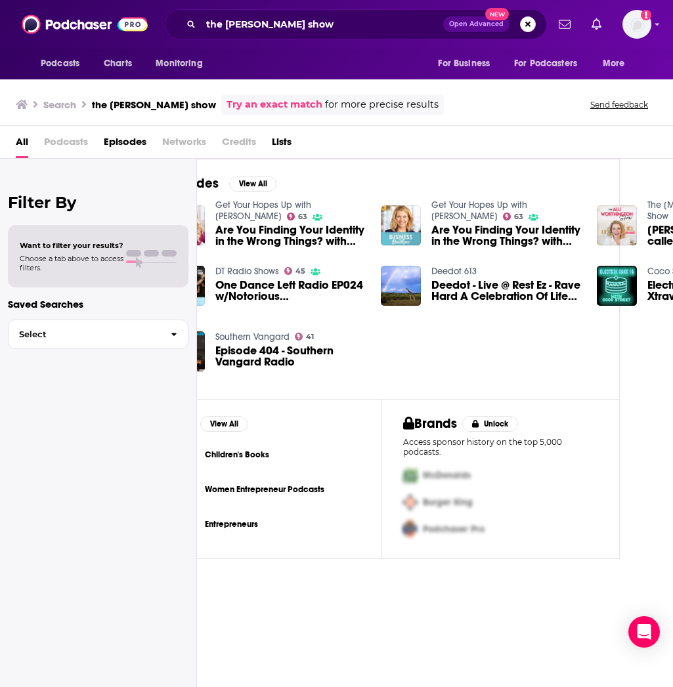
scroll to position [0, 56]
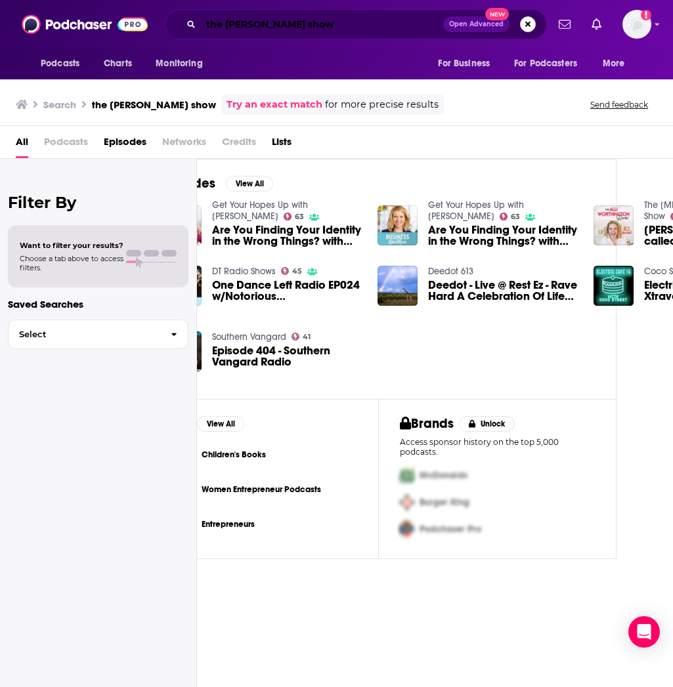
click at [267, 23] on input "the [PERSON_NAME] show" at bounding box center [322, 24] width 242 height 21
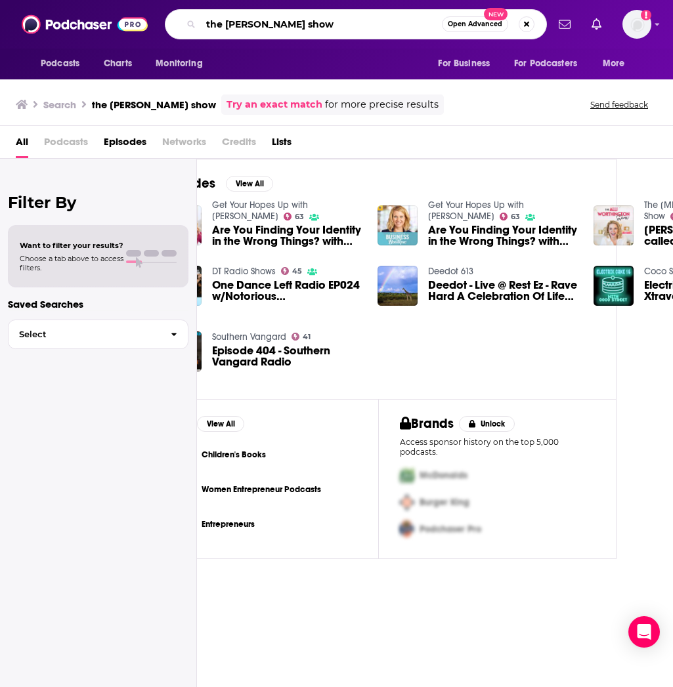
click at [270, 24] on input "the [PERSON_NAME] show" at bounding box center [321, 24] width 241 height 21
type input "the [PERSON_NAME] show"
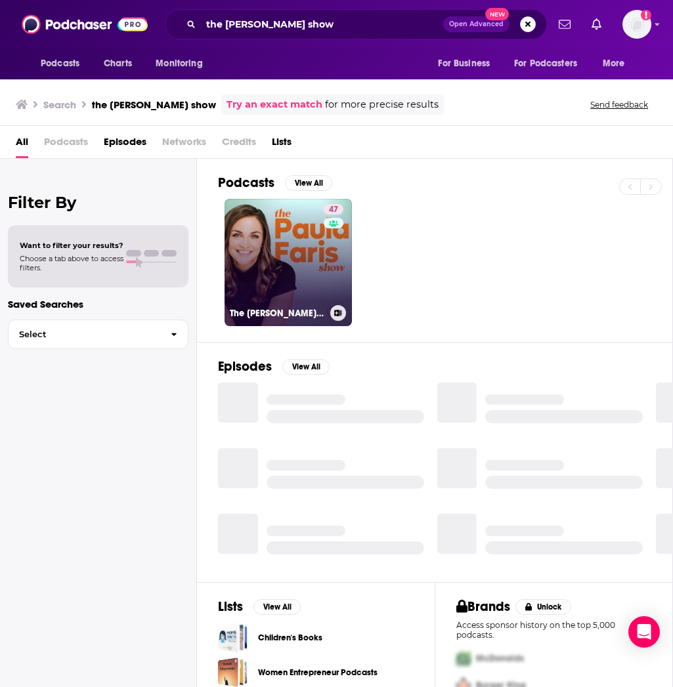
click at [295, 263] on link "47 The [PERSON_NAME] Show" at bounding box center [287, 262] width 127 height 127
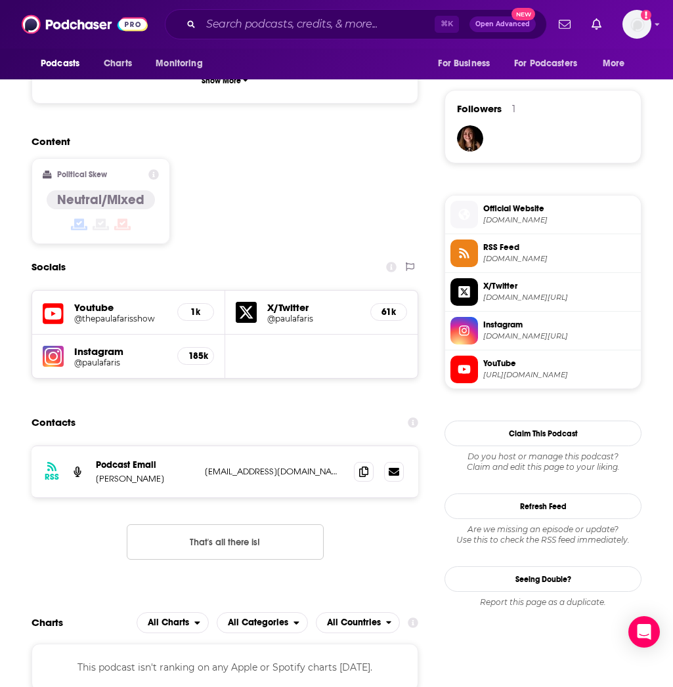
scroll to position [916, 0]
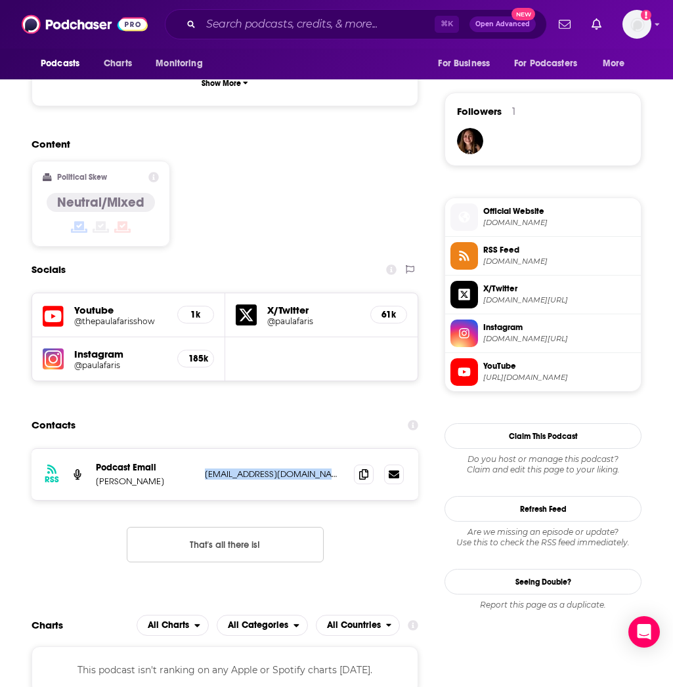
drag, startPoint x: 324, startPoint y: 439, endPoint x: 205, endPoint y: 444, distance: 119.5
click at [205, 469] on p "[EMAIL_ADDRESS][DOMAIN_NAME]" at bounding box center [274, 474] width 138 height 11
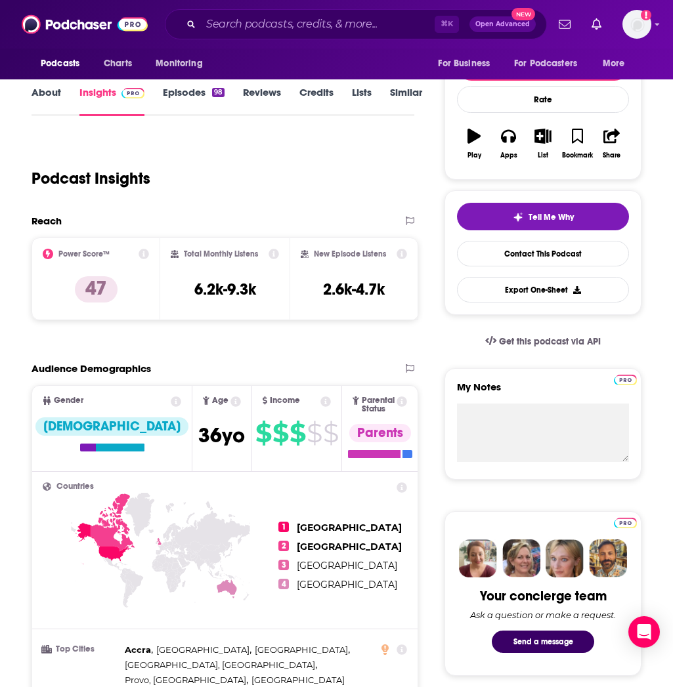
scroll to position [0, 0]
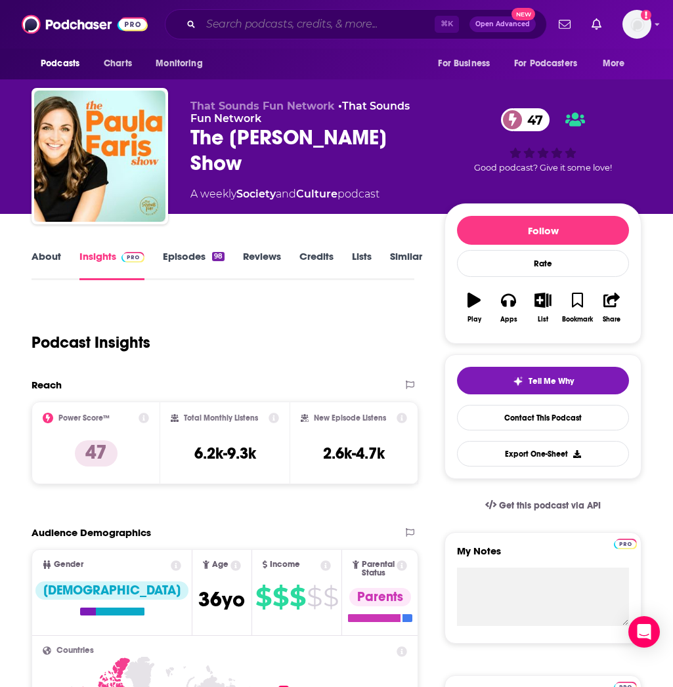
click at [242, 18] on input "Search podcasts, credits, & more..." at bounding box center [318, 24] width 234 height 21
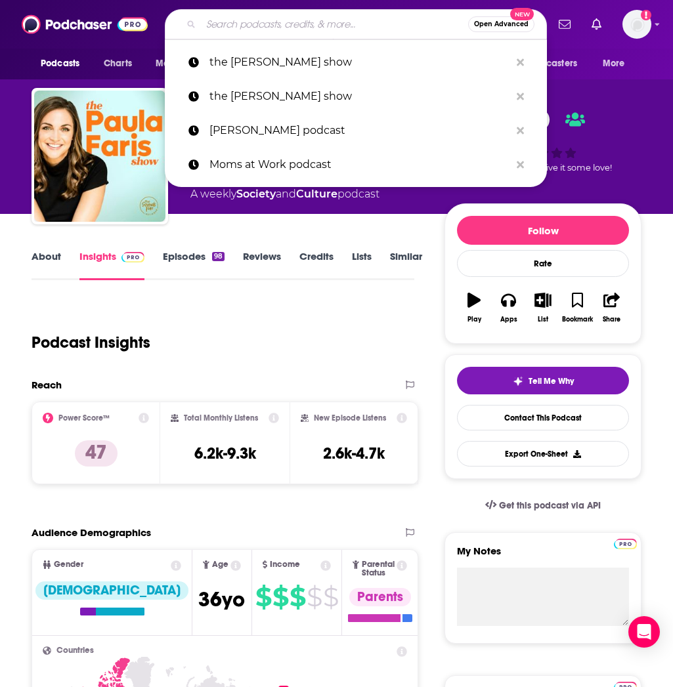
paste input "Moms at Work with [PERSON_NAME]"
type input "Moms at Work with [PERSON_NAME]"
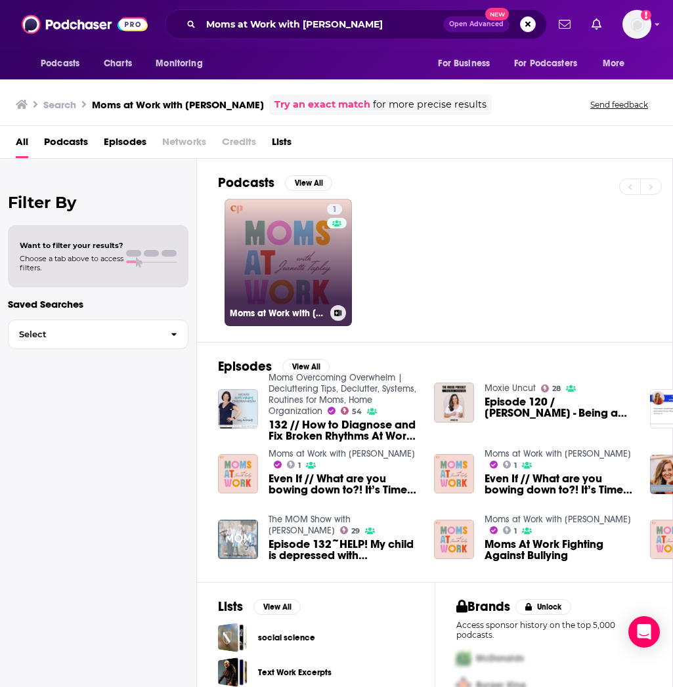
click at [289, 264] on link "1 Moms at Work with [PERSON_NAME]" at bounding box center [287, 262] width 127 height 127
